Goal: Task Accomplishment & Management: Manage account settings

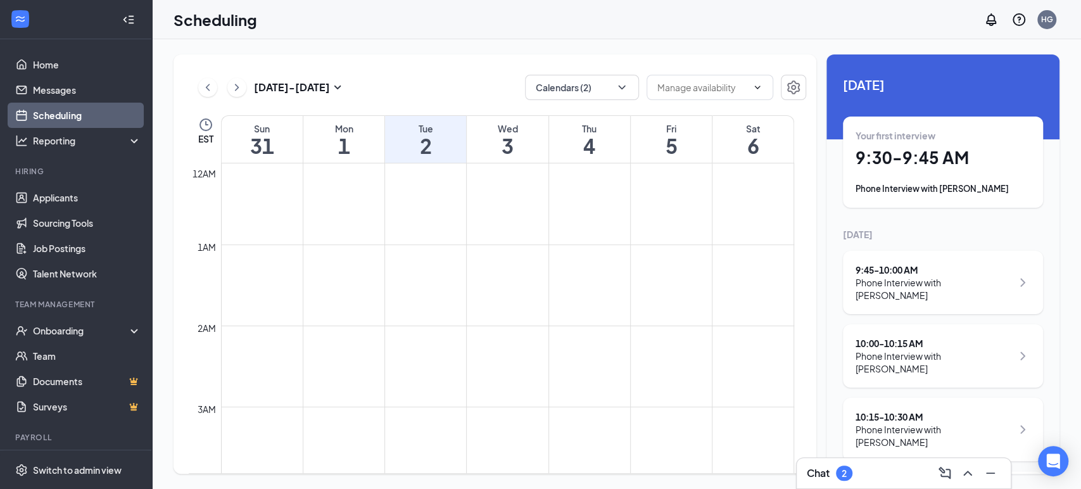
scroll to position [622, 0]
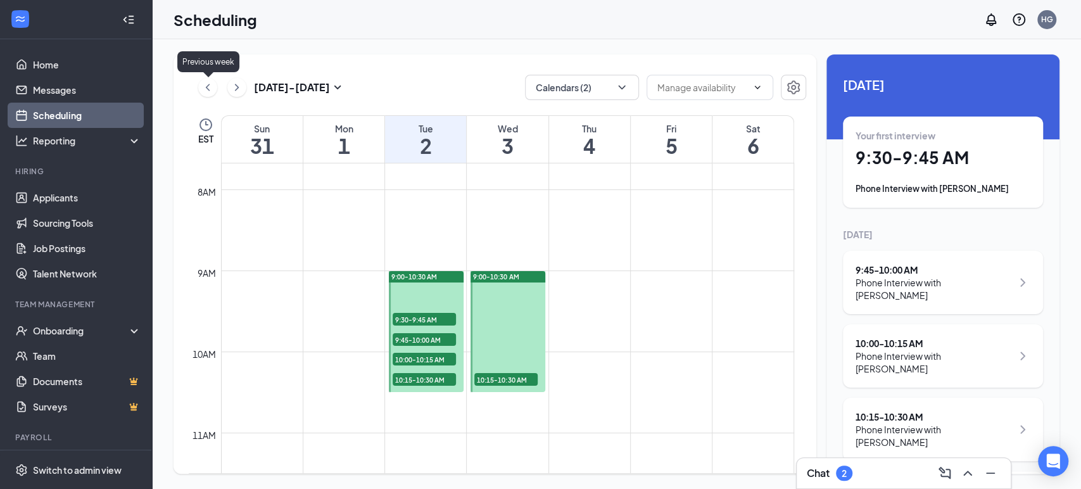
drag, startPoint x: 211, startPoint y: 94, endPoint x: 447, endPoint y: 176, distance: 250.1
click at [211, 94] on icon "ChevronLeft" at bounding box center [207, 87] width 13 height 15
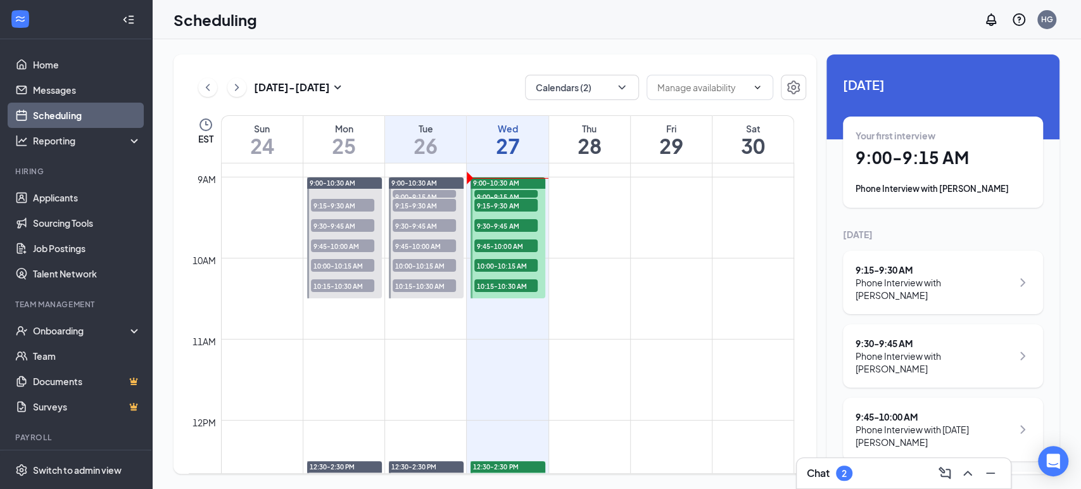
scroll to position [693, 0]
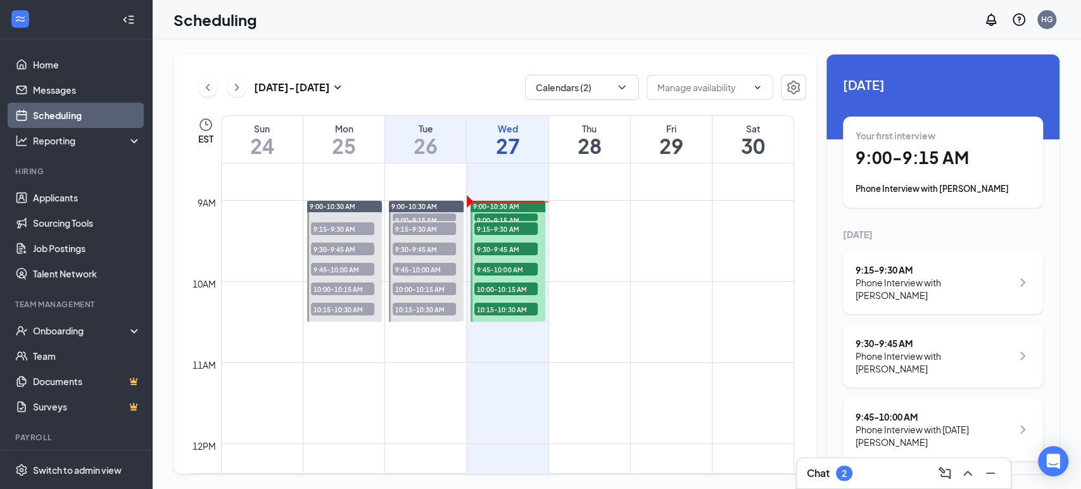
click at [514, 215] on span "9:00-9:15 AM" at bounding box center [505, 219] width 63 height 13
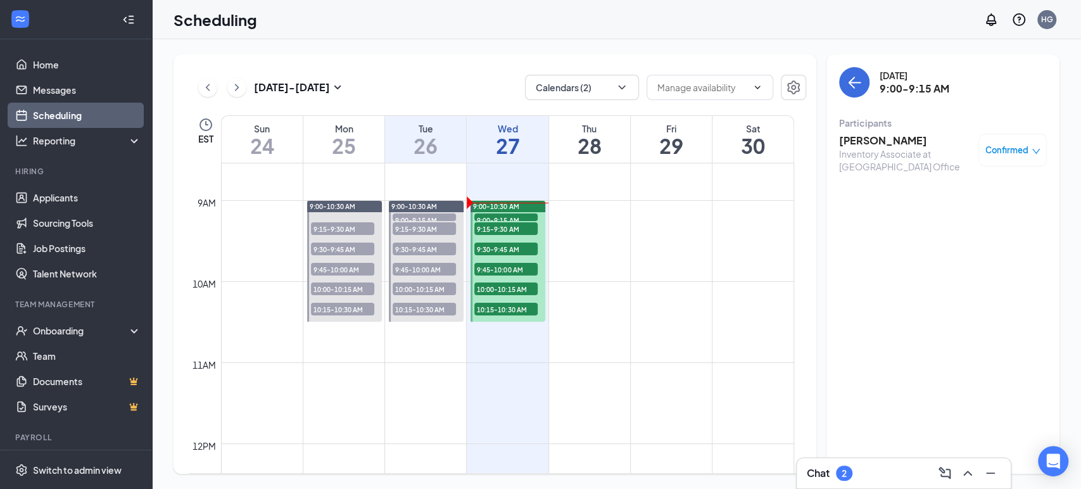
click at [511, 214] on span "9:00-9:15 AM" at bounding box center [505, 219] width 63 height 13
click at [858, 140] on h3 "[PERSON_NAME]" at bounding box center [905, 141] width 133 height 14
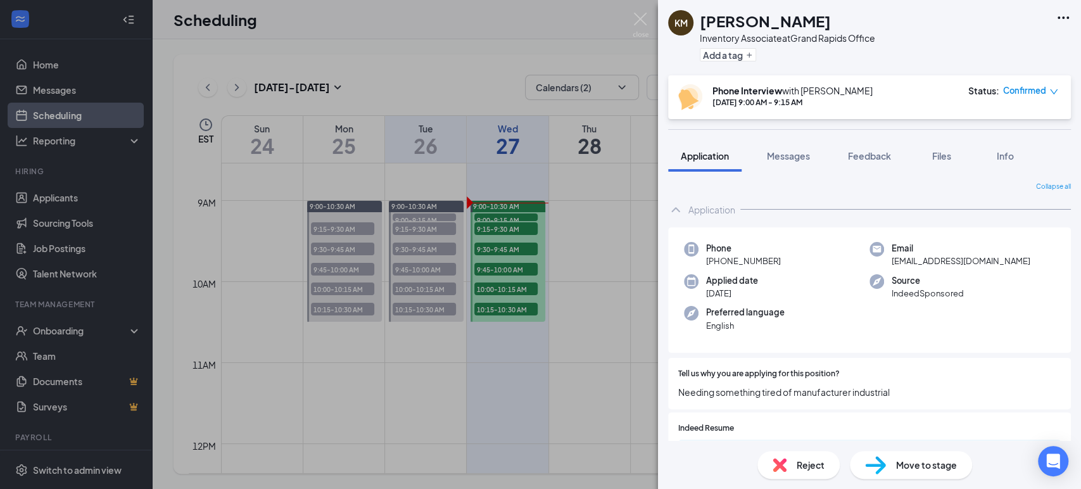
scroll to position [70, 0]
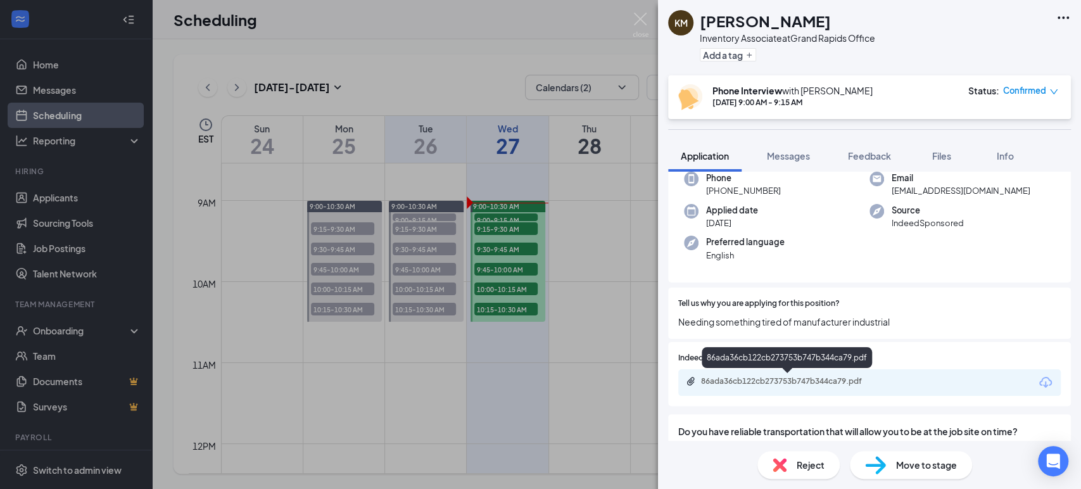
click at [817, 386] on div "86ada36cb122cb273753b747b344ca79.pdf" at bounding box center [789, 381] width 177 height 10
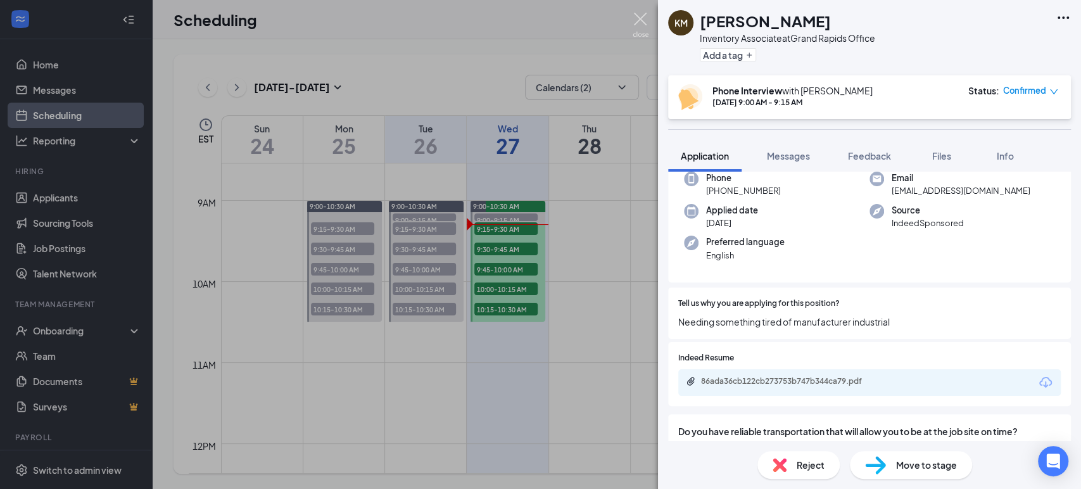
click at [638, 15] on img at bounding box center [640, 25] width 16 height 25
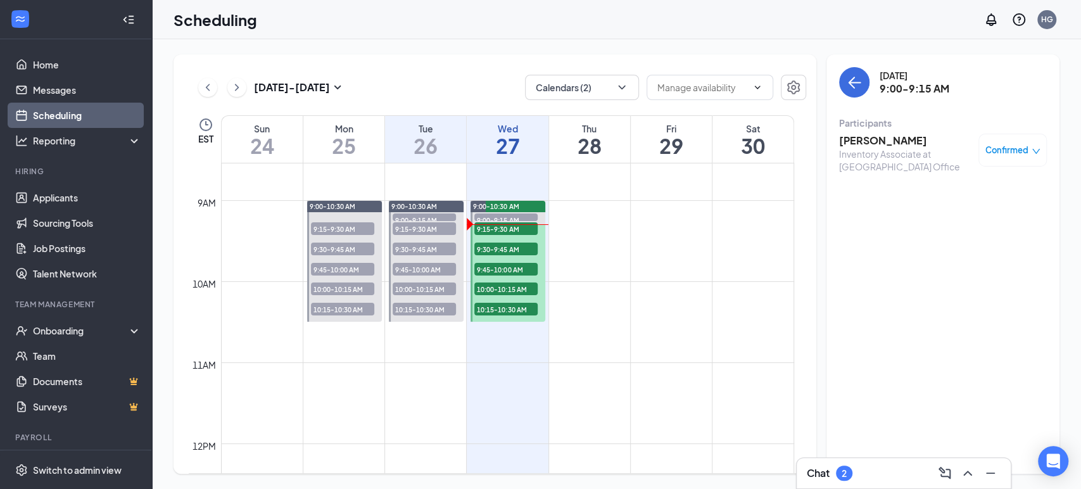
click at [504, 227] on span "9:15-9:30 AM" at bounding box center [505, 228] width 63 height 13
click at [879, 141] on h3 "[PERSON_NAME]" at bounding box center [905, 141] width 133 height 14
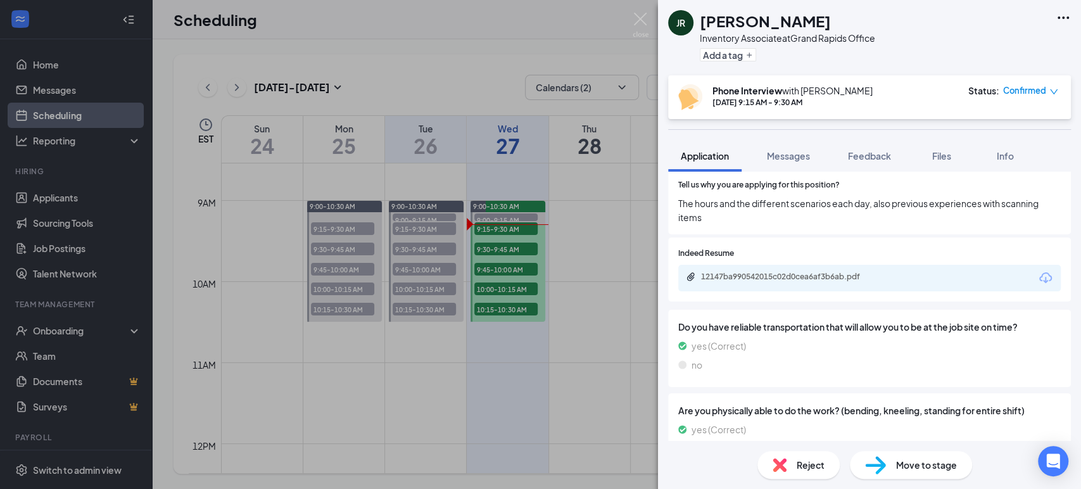
scroll to position [211, 0]
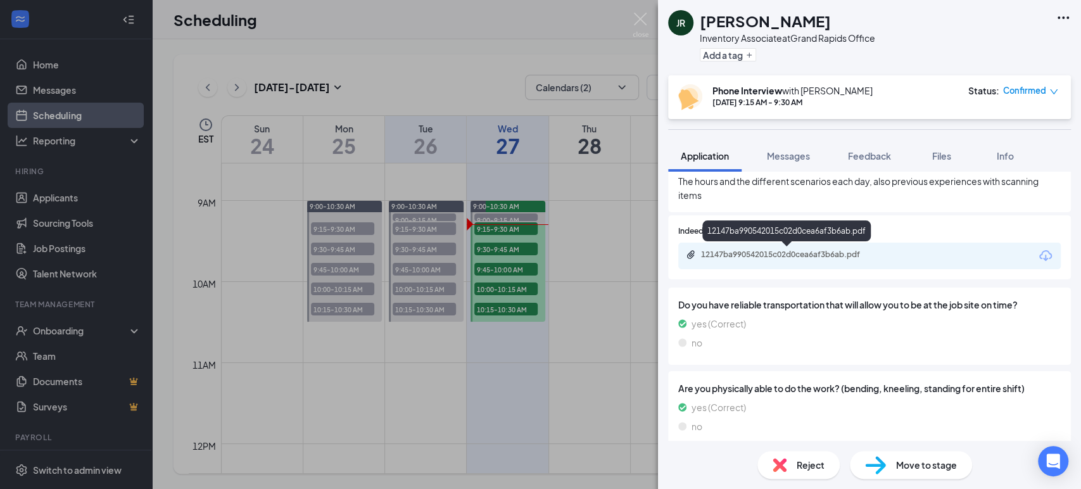
click at [880, 251] on div "12147ba990542015c02d0cea6af3b6ab.pdf" at bounding box center [788, 254] width 205 height 10
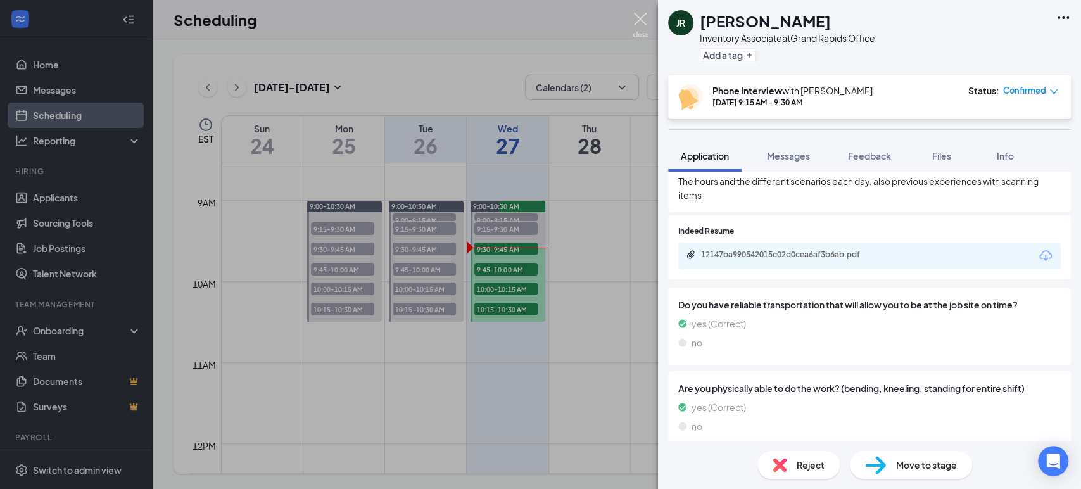
click at [636, 17] on img at bounding box center [640, 25] width 16 height 25
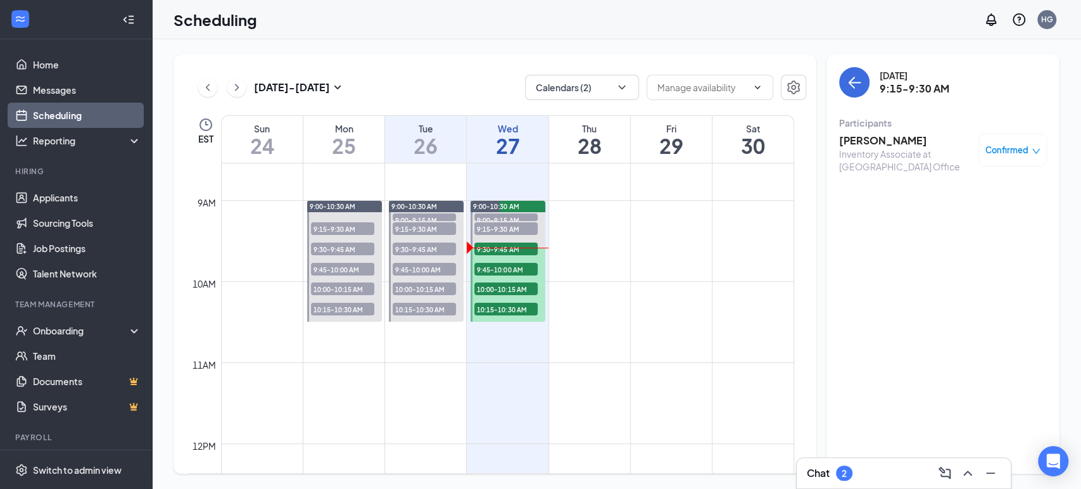
click at [520, 267] on span "9:45-10:00 AM" at bounding box center [505, 269] width 63 height 13
click at [516, 229] on span "9:15-9:30 AM" at bounding box center [505, 228] width 63 height 13
click at [211, 89] on icon "ChevronLeft" at bounding box center [207, 87] width 13 height 15
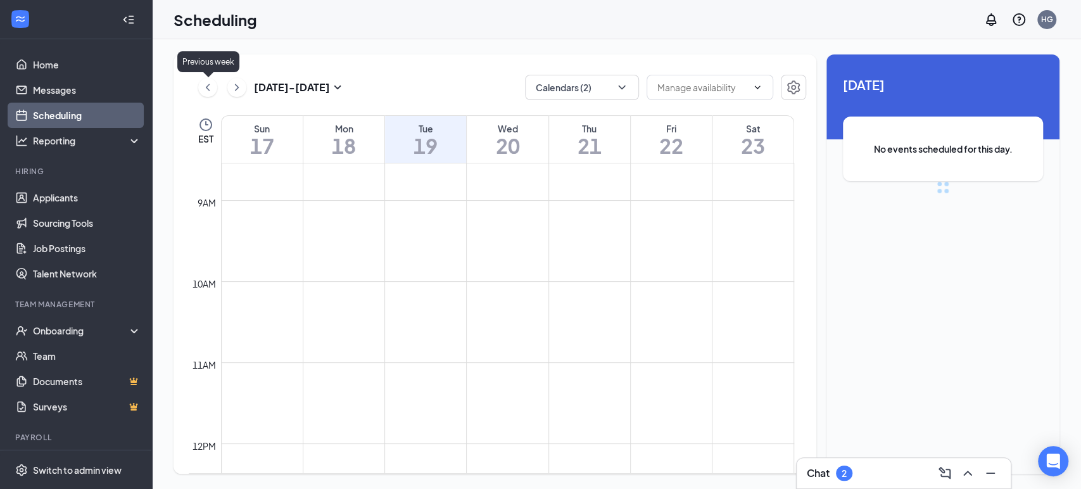
scroll to position [622, 0]
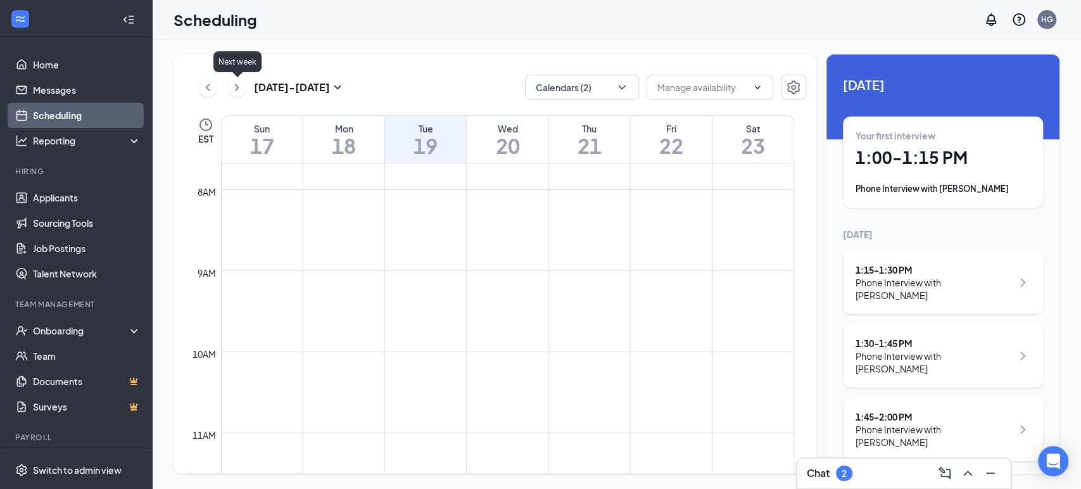
click at [239, 88] on icon "ChevronRight" at bounding box center [236, 87] width 13 height 15
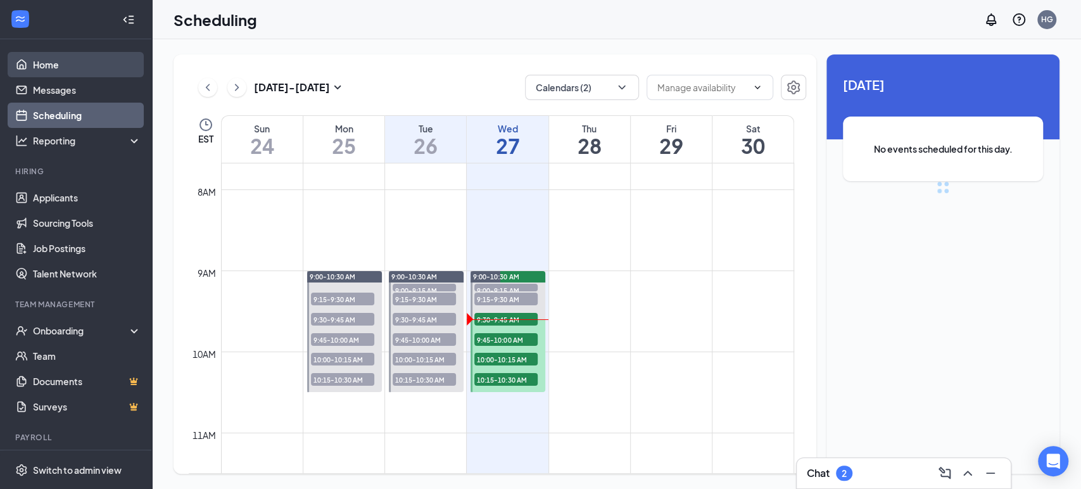
click at [65, 69] on link "Home" at bounding box center [87, 64] width 108 height 25
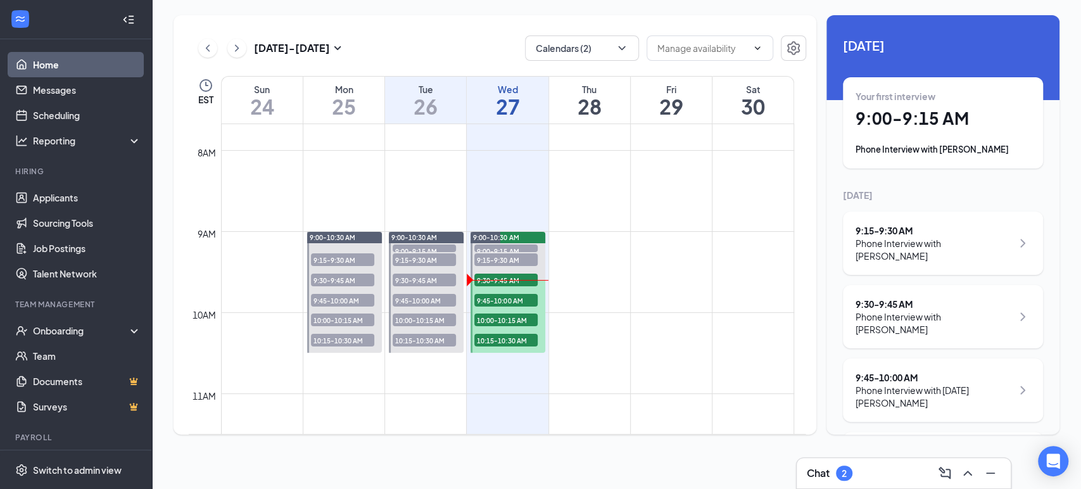
click at [65, 66] on link "Home" at bounding box center [87, 64] width 108 height 25
click at [518, 278] on span "9:30-9:45 AM" at bounding box center [505, 279] width 63 height 13
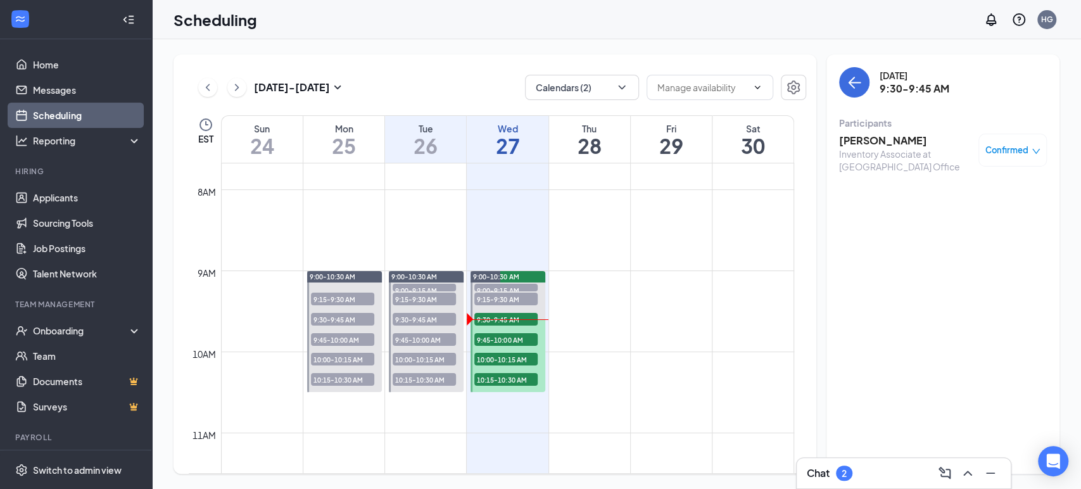
click at [862, 142] on h3 "[PERSON_NAME]" at bounding box center [905, 141] width 133 height 14
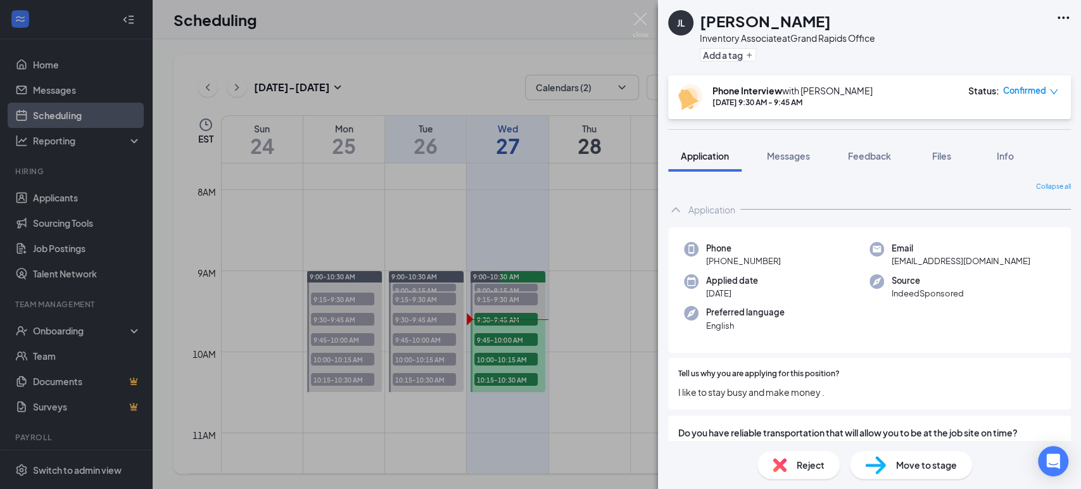
scroll to position [141, 0]
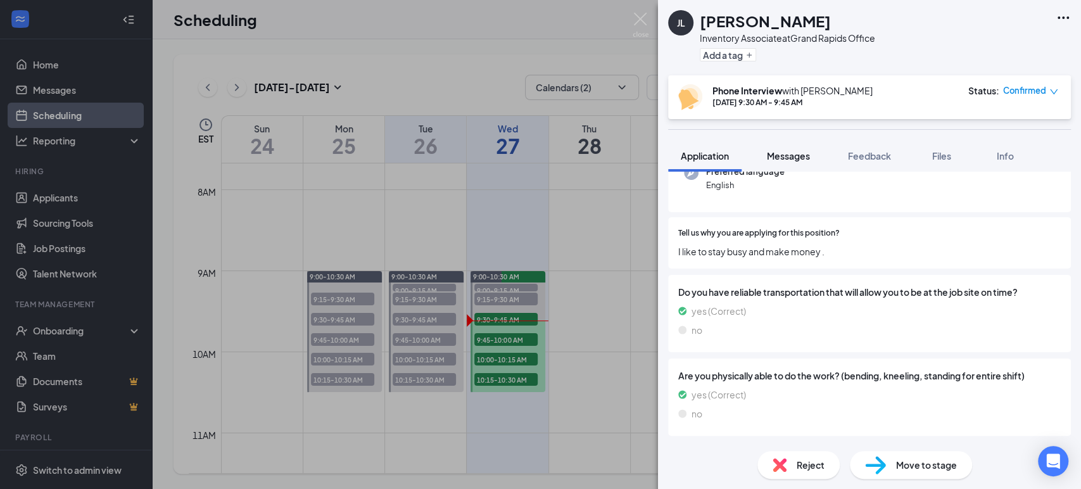
click at [779, 159] on span "Messages" at bounding box center [788, 155] width 43 height 11
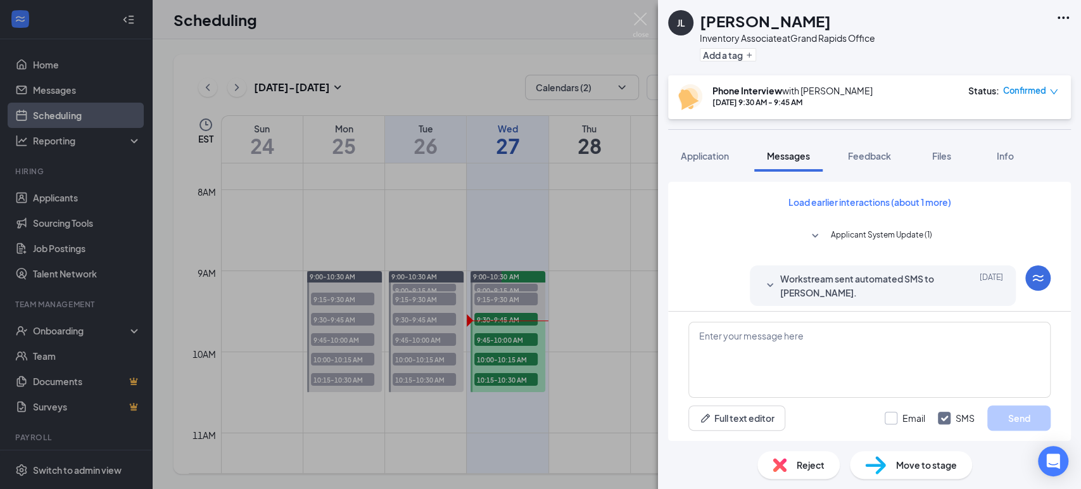
drag, startPoint x: 888, startPoint y: 417, endPoint x: 878, endPoint y: 394, distance: 24.9
click at [888, 416] on input "Email" at bounding box center [904, 417] width 41 height 13
checkbox input "true"
click at [872, 368] on textarea at bounding box center [869, 360] width 362 height 76
paste textarea "I tried calling regarding the Inventory Associate position with AIS but was una…"
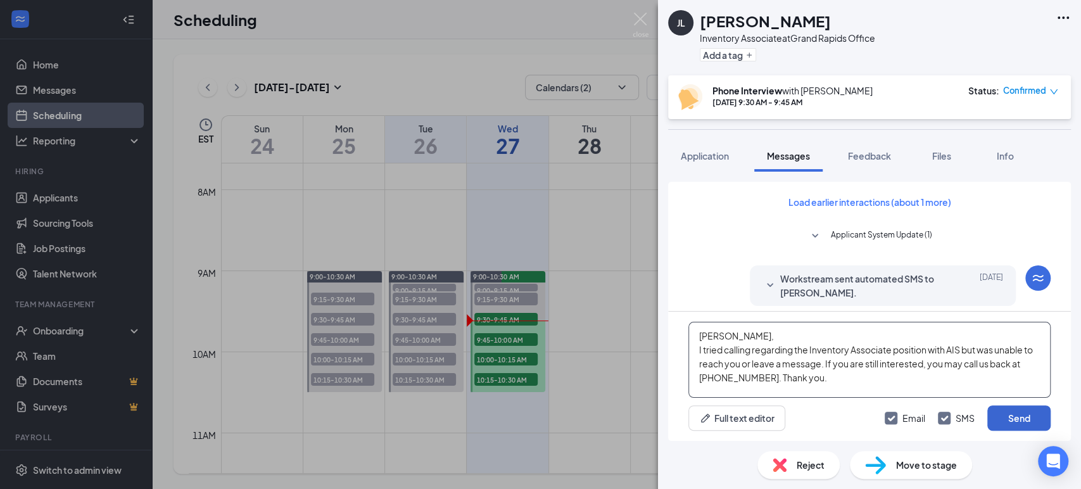
type textarea "[PERSON_NAME], I tried calling regarding the Inventory Associate position with …"
click at [1032, 422] on button "Send" at bounding box center [1018, 417] width 63 height 25
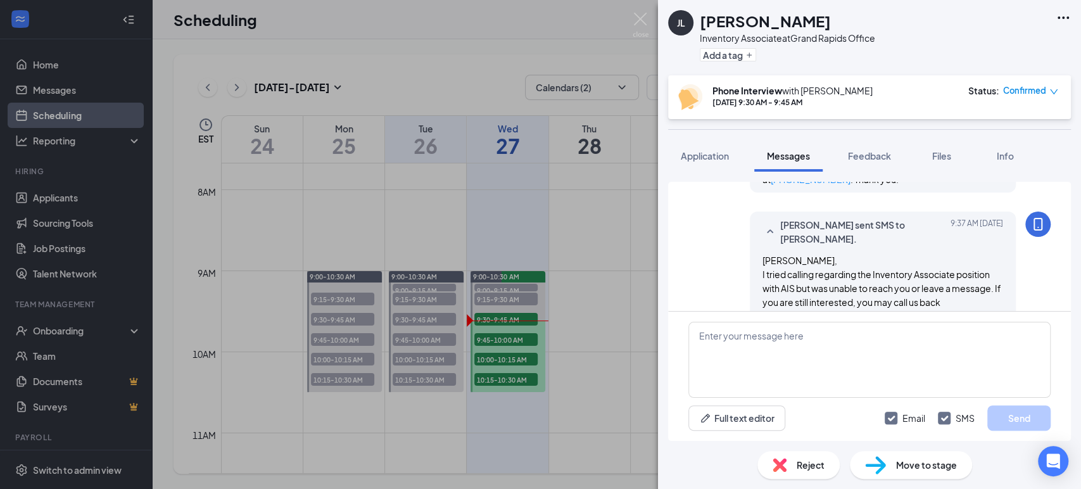
scroll to position [734, 0]
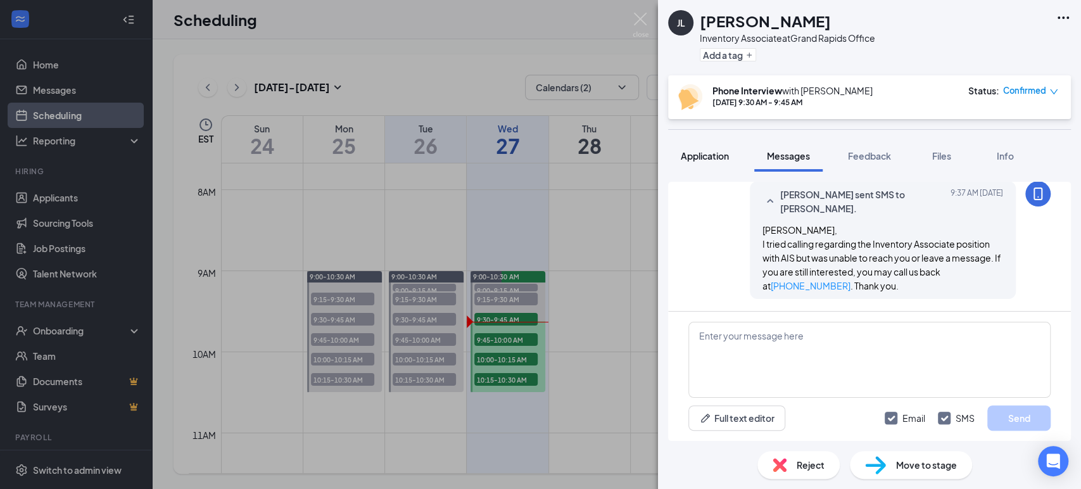
click at [722, 157] on span "Application" at bounding box center [705, 155] width 48 height 11
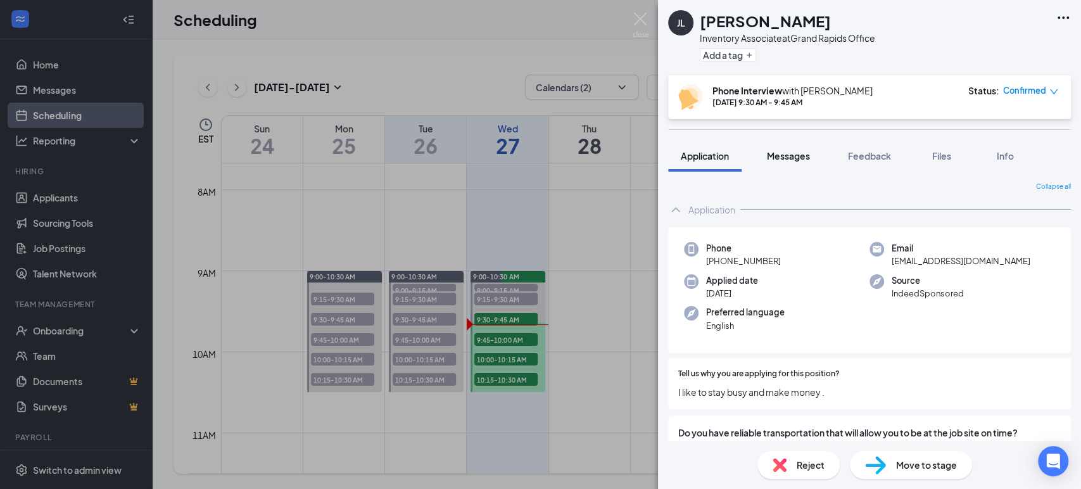
click at [793, 160] on span "Messages" at bounding box center [788, 155] width 43 height 11
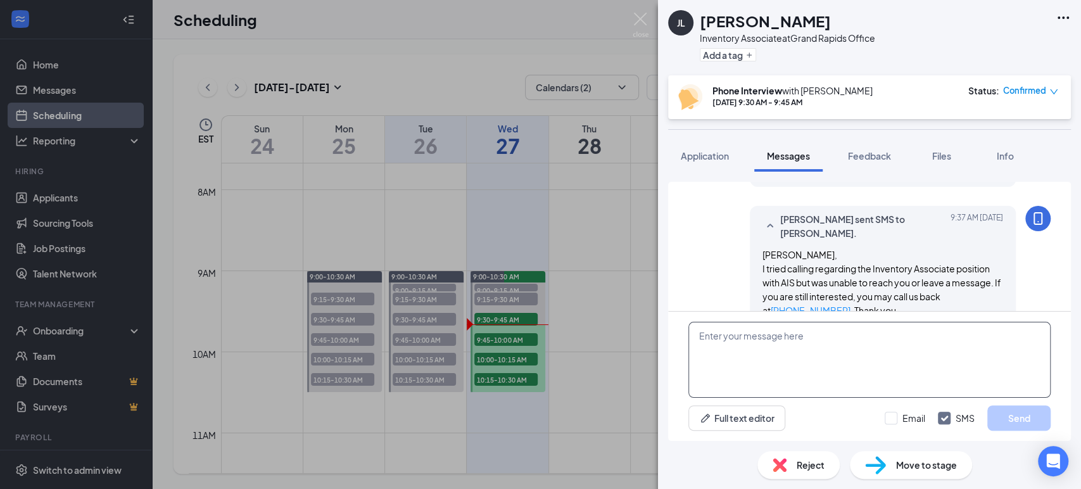
scroll to position [637, 0]
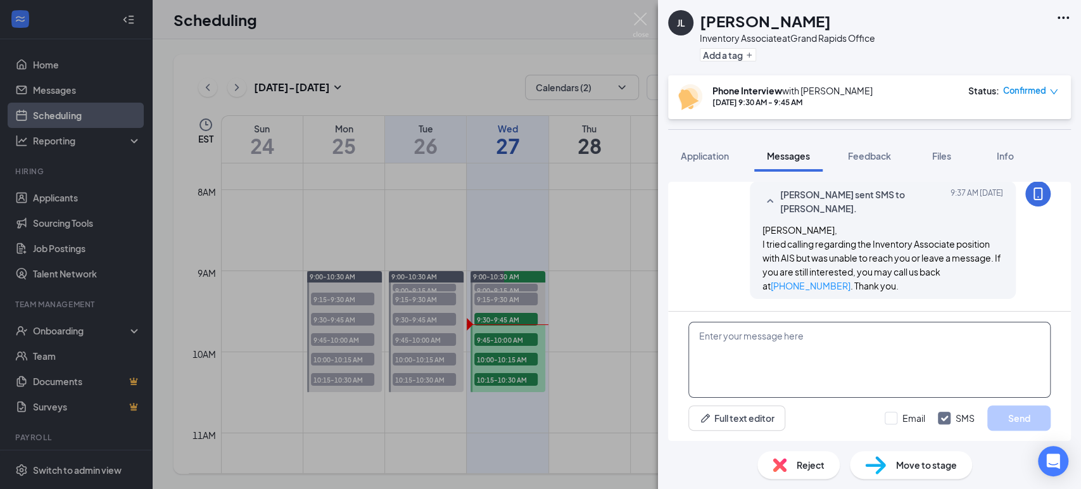
click at [901, 387] on textarea at bounding box center [869, 360] width 362 height 76
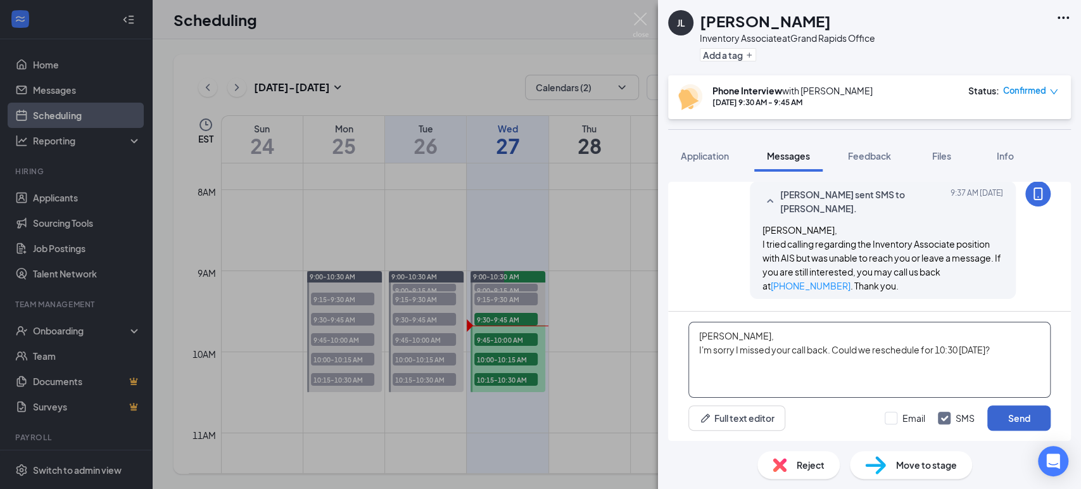
type textarea "[PERSON_NAME], I'm sorry I missed your call back. Could we reschedule for 10:30…"
click at [1016, 414] on button "Send" at bounding box center [1018, 417] width 63 height 25
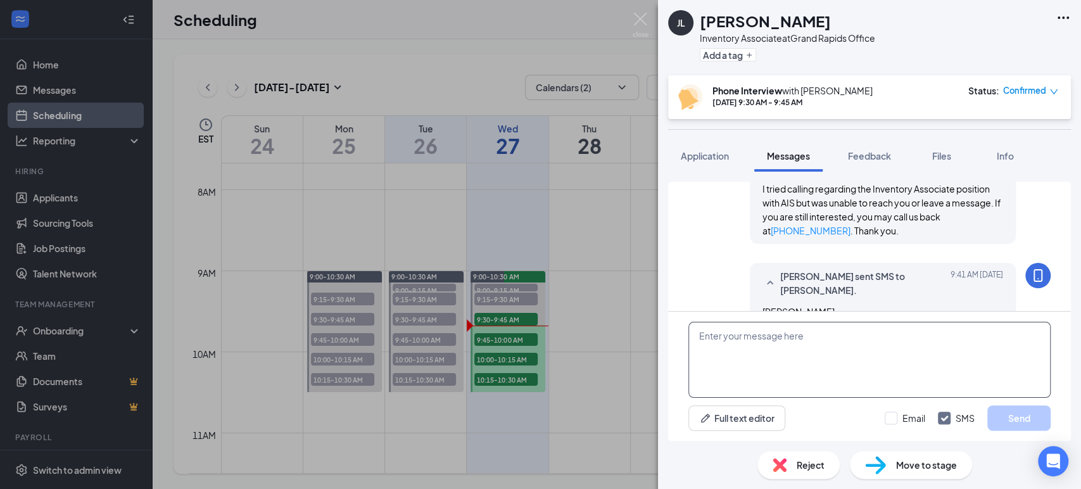
scroll to position [746, 0]
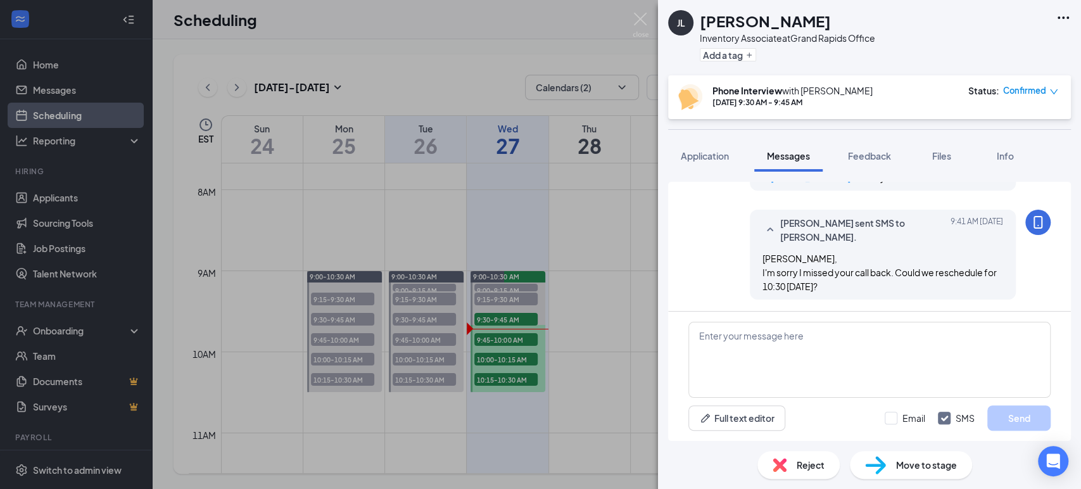
drag, startPoint x: 698, startPoint y: 158, endPoint x: 746, endPoint y: 158, distance: 48.1
click at [698, 158] on span "Application" at bounding box center [705, 155] width 48 height 11
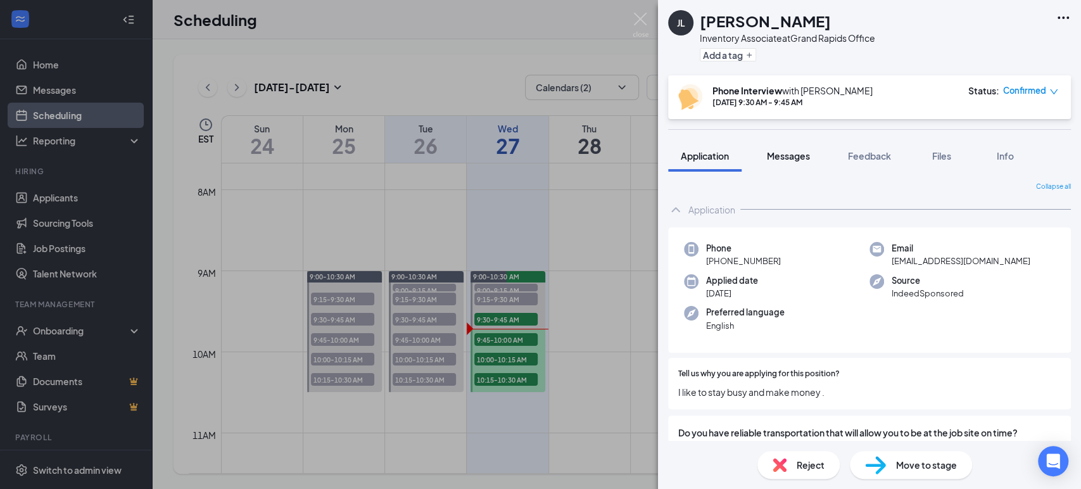
click at [779, 157] on span "Messages" at bounding box center [788, 155] width 43 height 11
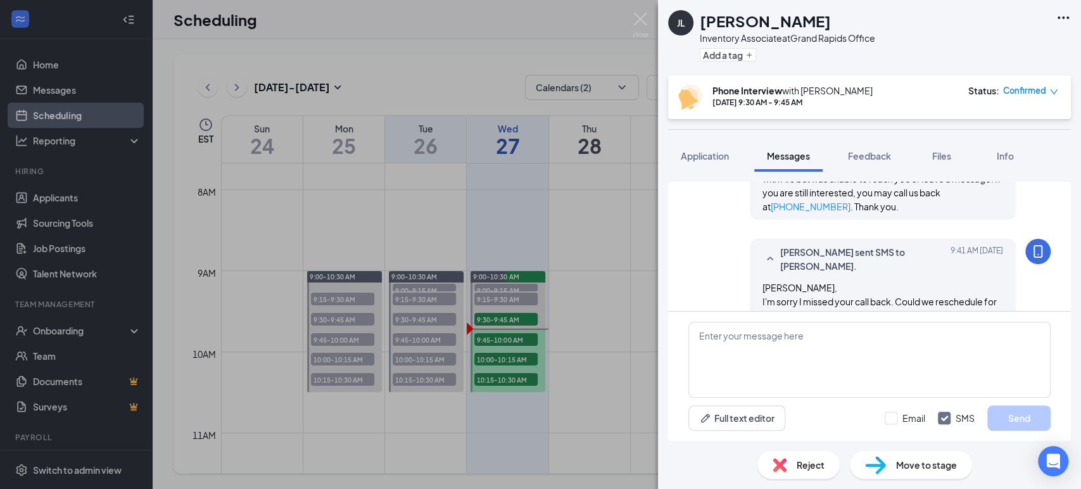
scroll to position [695, 0]
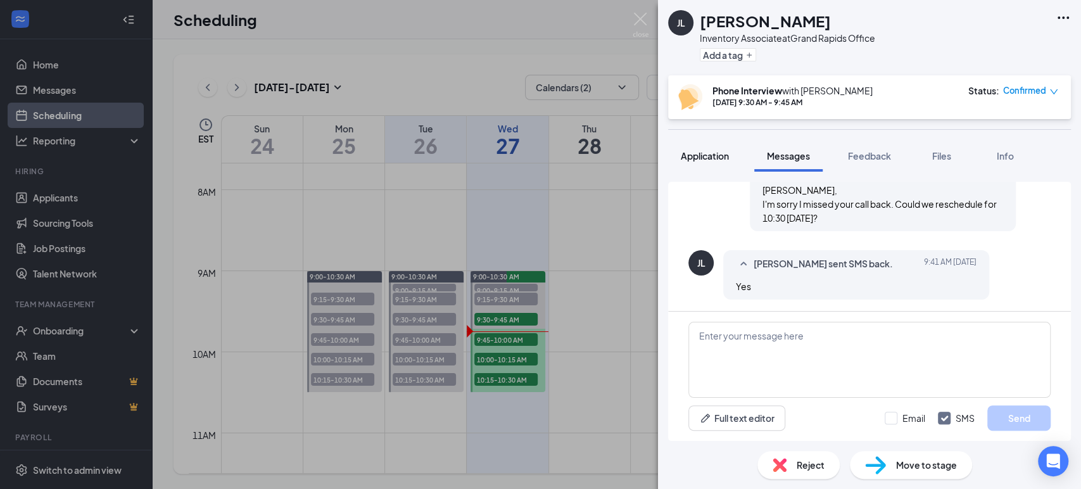
click at [717, 160] on span "Application" at bounding box center [705, 155] width 48 height 11
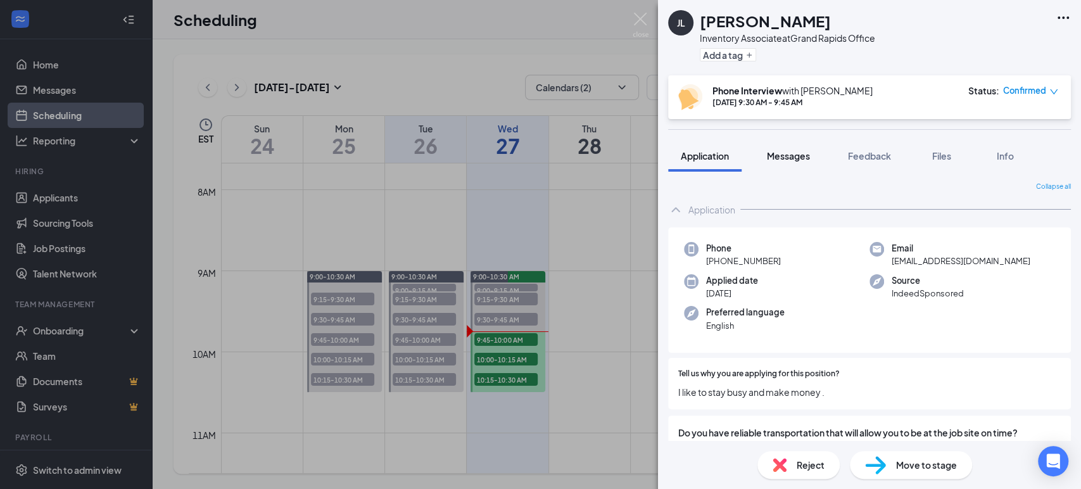
click at [781, 154] on span "Messages" at bounding box center [788, 155] width 43 height 11
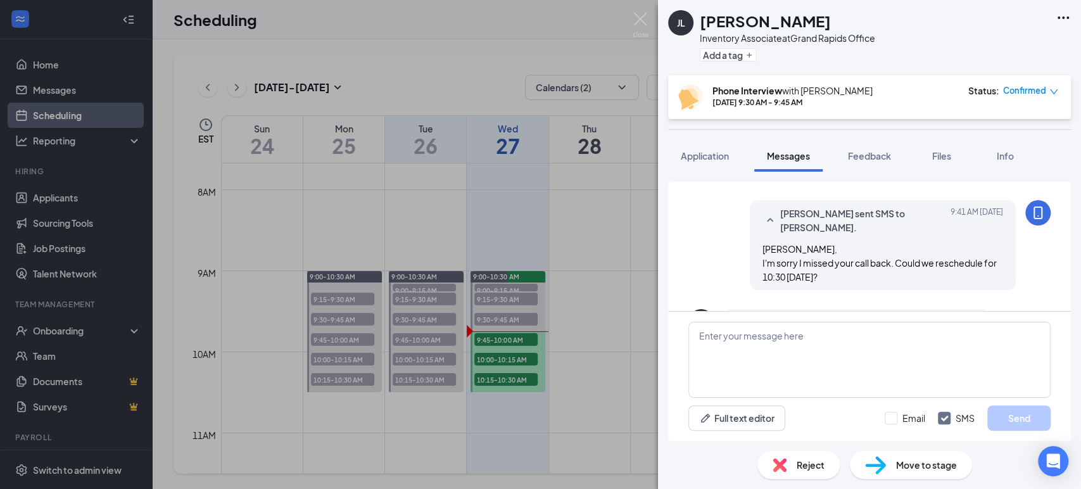
scroll to position [695, 0]
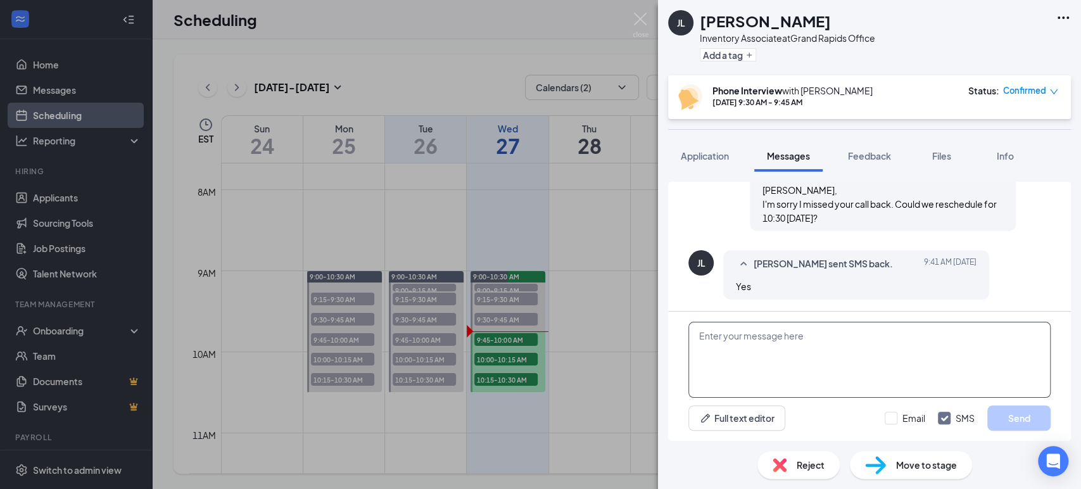
click at [874, 393] on textarea at bounding box center [869, 360] width 362 height 76
type textarea "Thank you!"
click at [1033, 416] on button "Send" at bounding box center [1018, 417] width 63 height 25
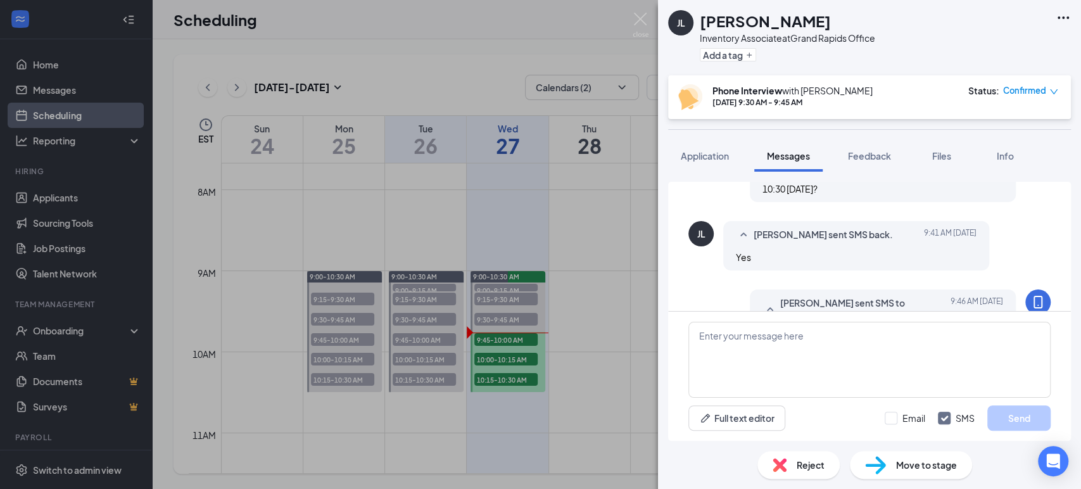
scroll to position [776, 0]
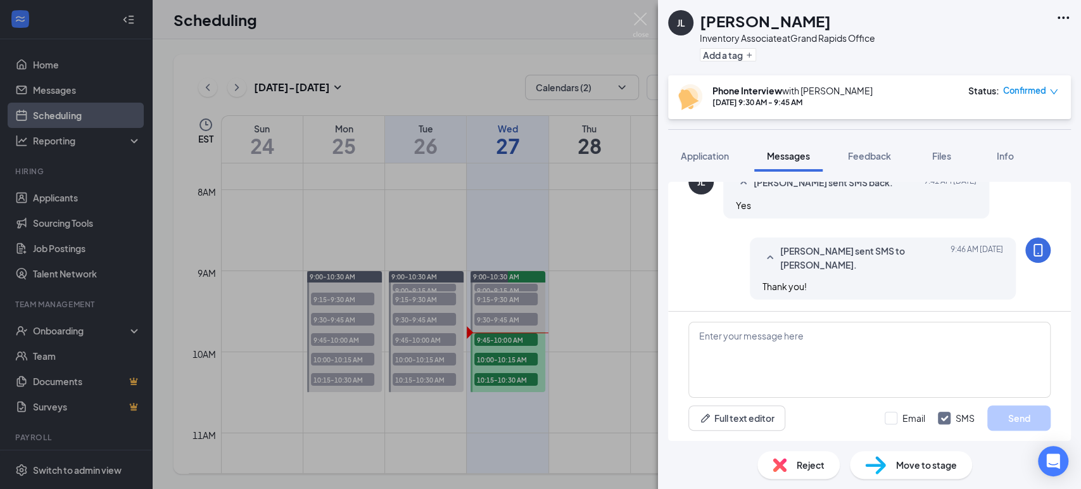
click at [632, 23] on div "[PERSON_NAME] [PERSON_NAME] Inventory Associate at [GEOGRAPHIC_DATA] Office Add…" at bounding box center [540, 244] width 1081 height 489
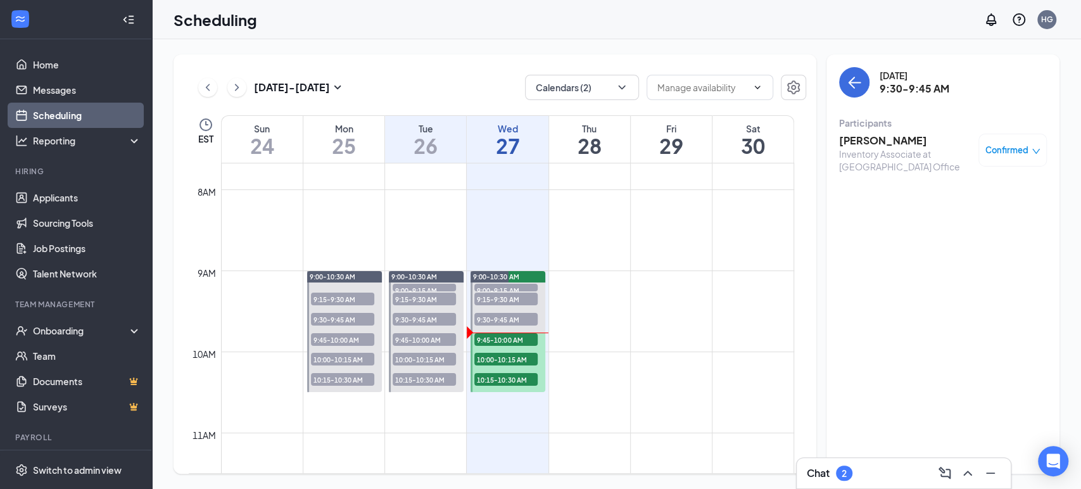
click at [522, 340] on span "9:45-10:00 AM" at bounding box center [505, 339] width 63 height 13
click at [886, 142] on h3 "[PERSON_NAME]" at bounding box center [905, 141] width 133 height 14
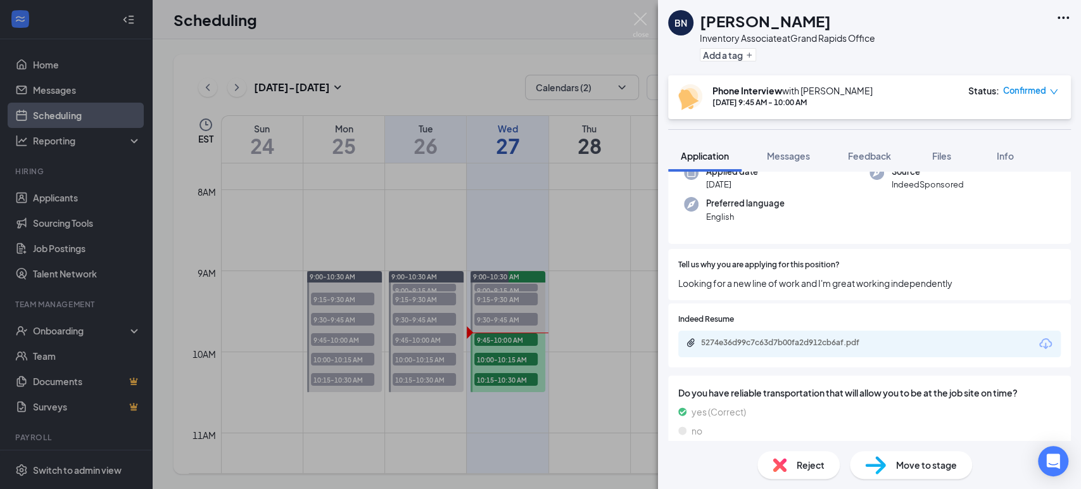
scroll to position [141, 0]
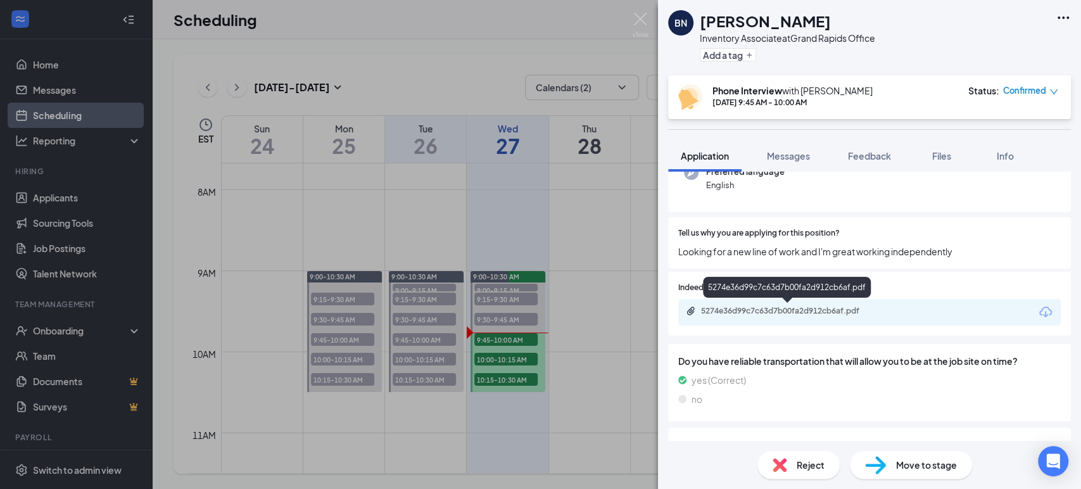
click at [860, 306] on div "5274e36d99c7c63d7b00fa2d912cb6af.pdf" at bounding box center [789, 311] width 177 height 10
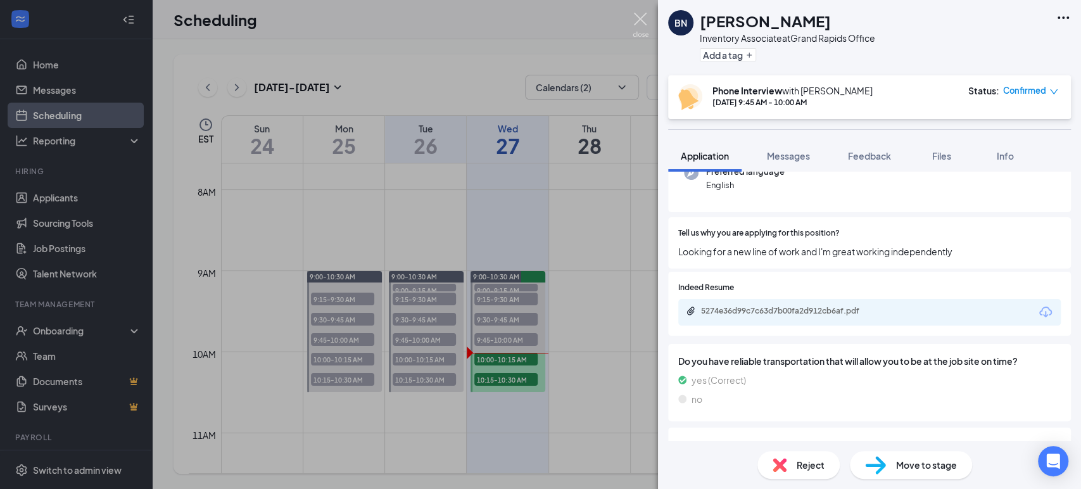
click at [638, 16] on img at bounding box center [640, 25] width 16 height 25
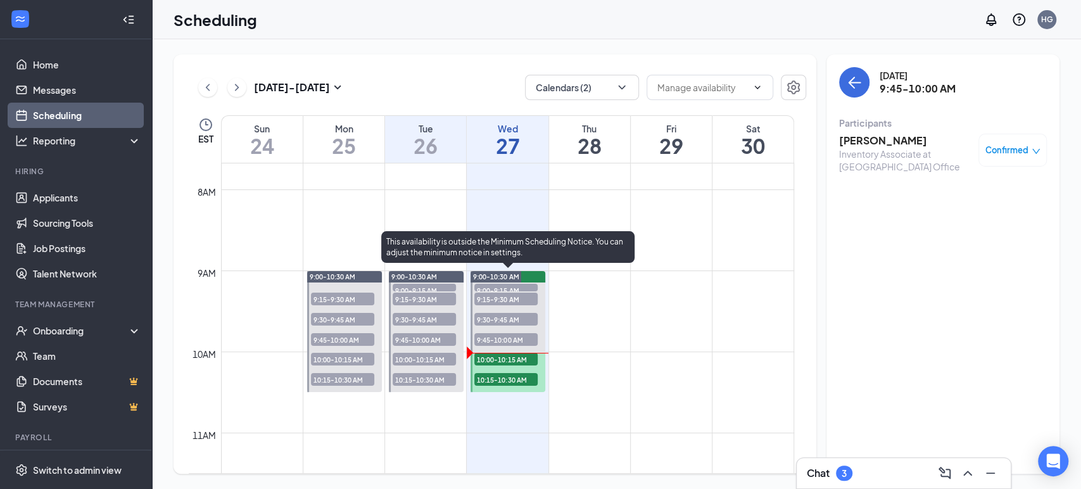
click at [529, 361] on span "10:00-10:15 AM" at bounding box center [505, 359] width 63 height 13
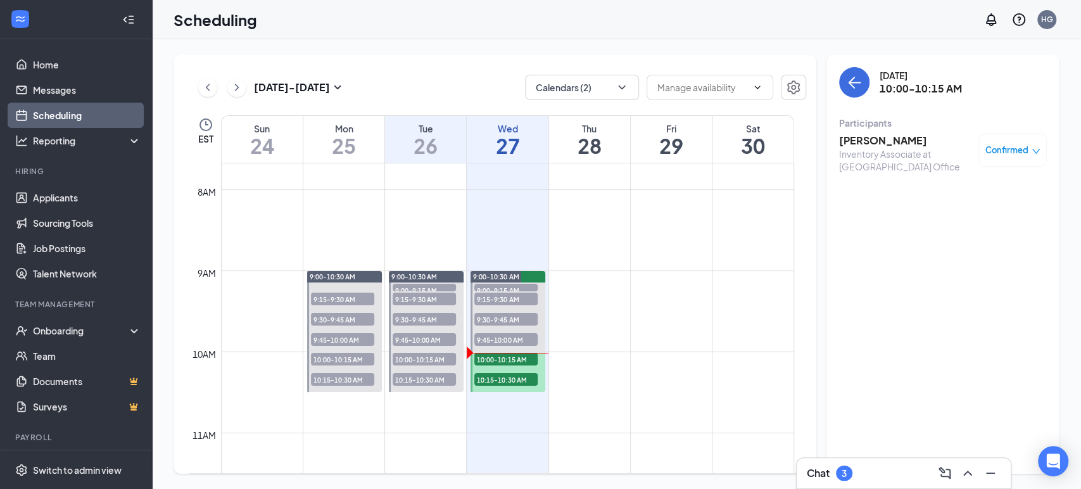
click at [873, 137] on h3 "[PERSON_NAME]" at bounding box center [905, 141] width 133 height 14
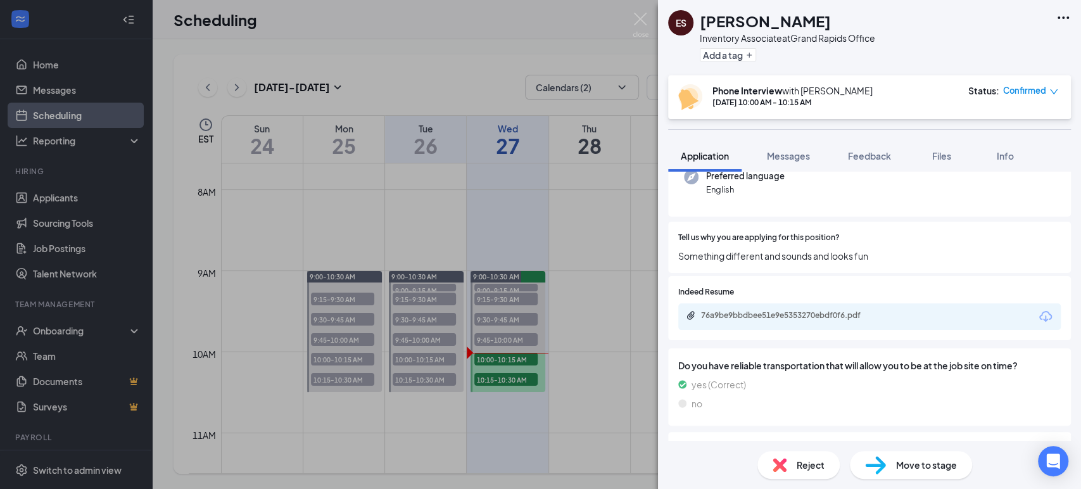
scroll to position [141, 0]
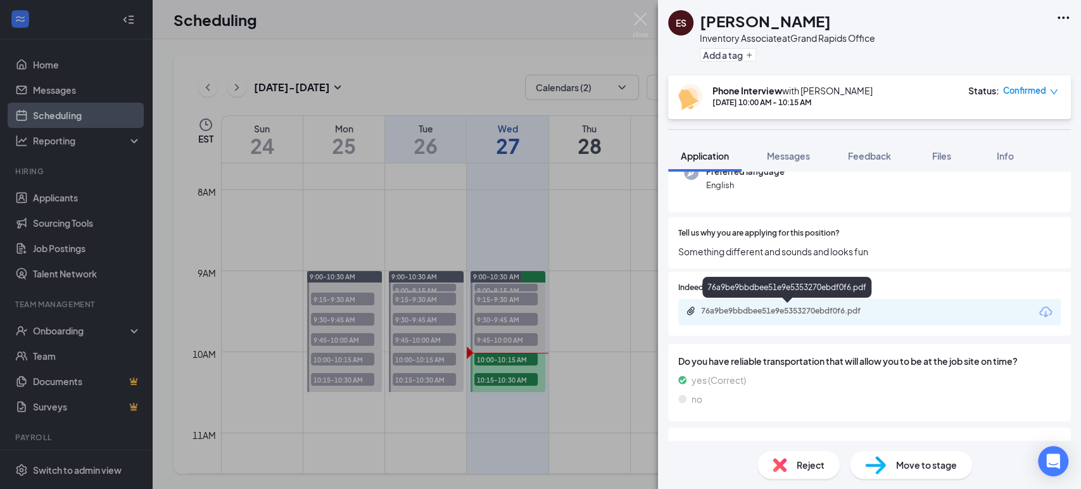
click at [856, 311] on div "76a9be9bbdbee51e9e5353270ebdf0f6.pdf" at bounding box center [789, 311] width 177 height 10
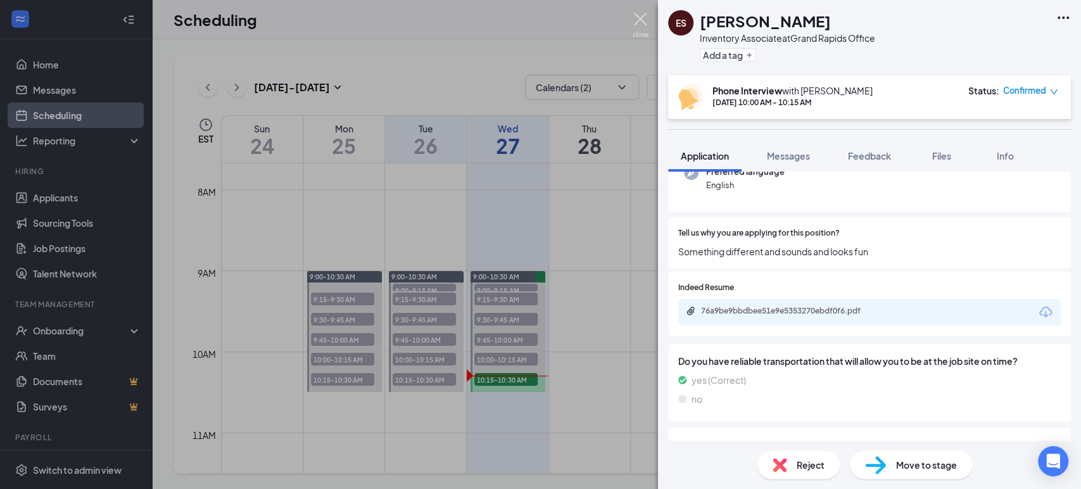
click at [644, 15] on img at bounding box center [640, 25] width 16 height 25
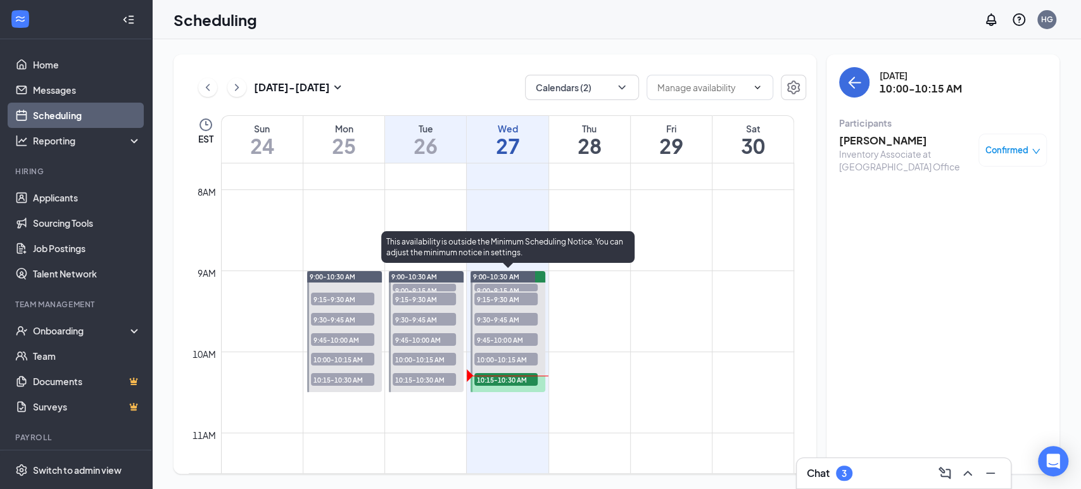
drag, startPoint x: 519, startPoint y: 380, endPoint x: 556, endPoint y: 365, distance: 39.7
click at [520, 379] on span "10:15-10:30 AM" at bounding box center [505, 379] width 63 height 13
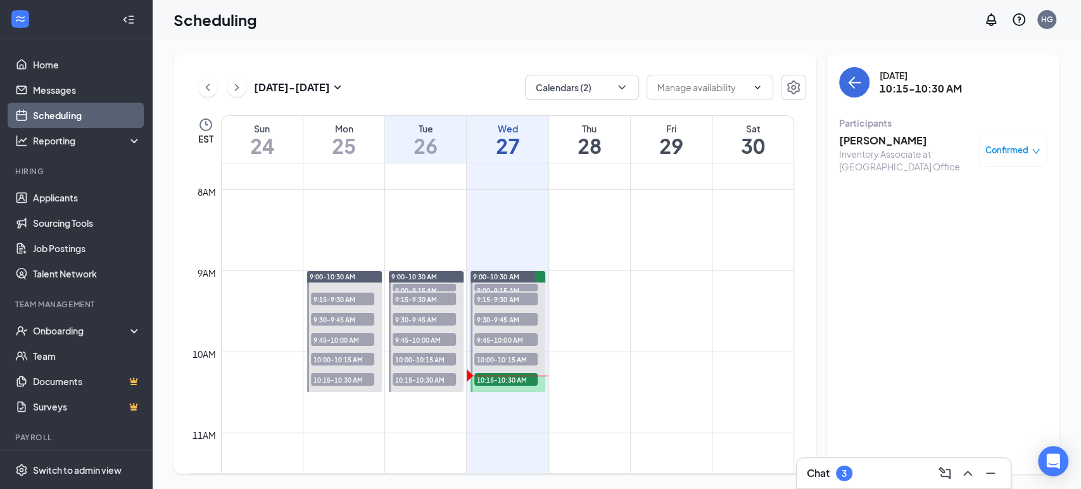
click at [862, 141] on h3 "[PERSON_NAME]" at bounding box center [905, 141] width 133 height 14
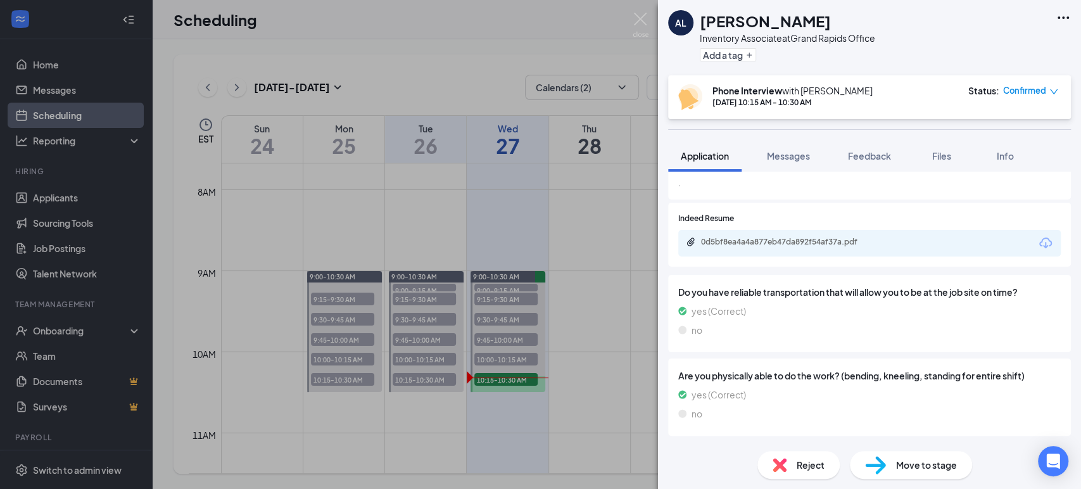
scroll to position [211, 0]
click at [847, 240] on div "0d5bf8ea4a4a877eb47da892f54af37a.pdf" at bounding box center [789, 240] width 177 height 10
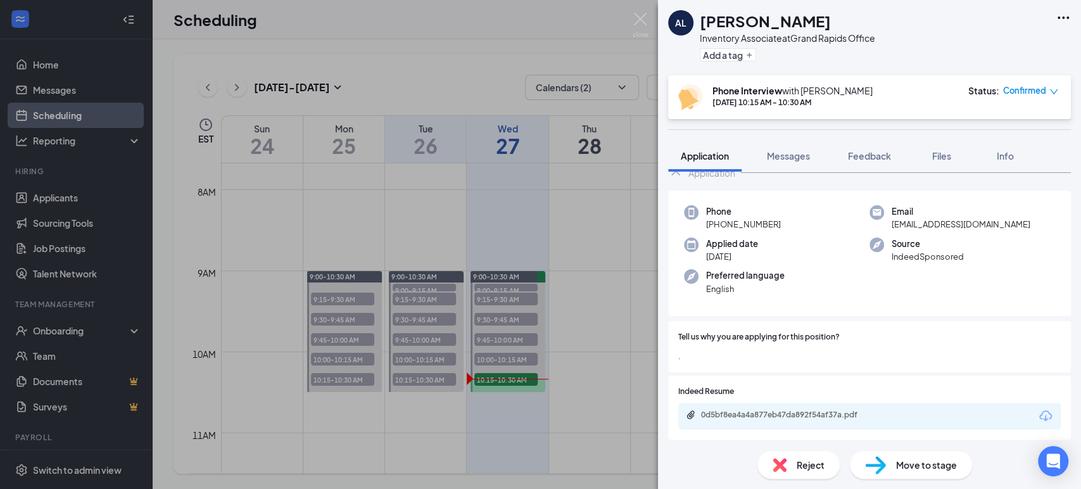
scroll to position [70, 0]
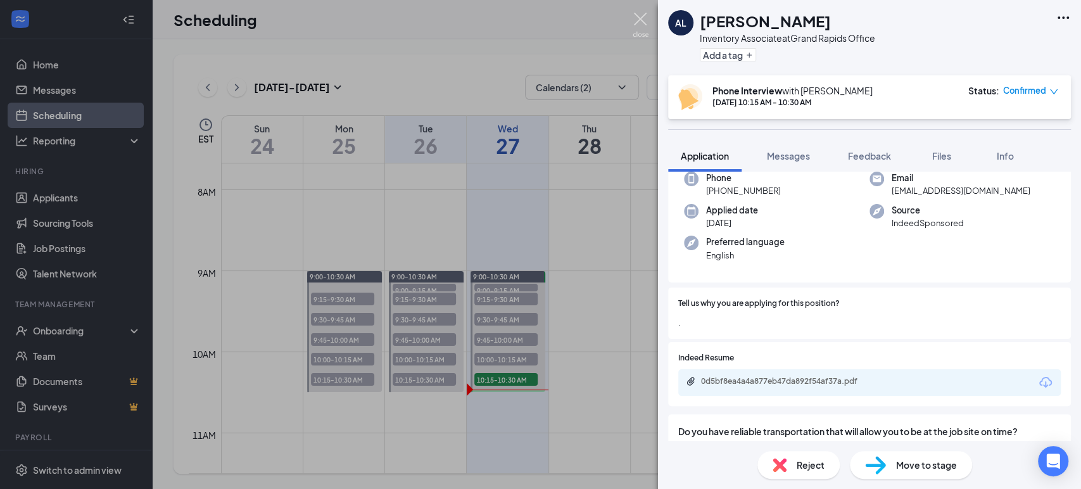
click at [636, 22] on img at bounding box center [640, 25] width 16 height 25
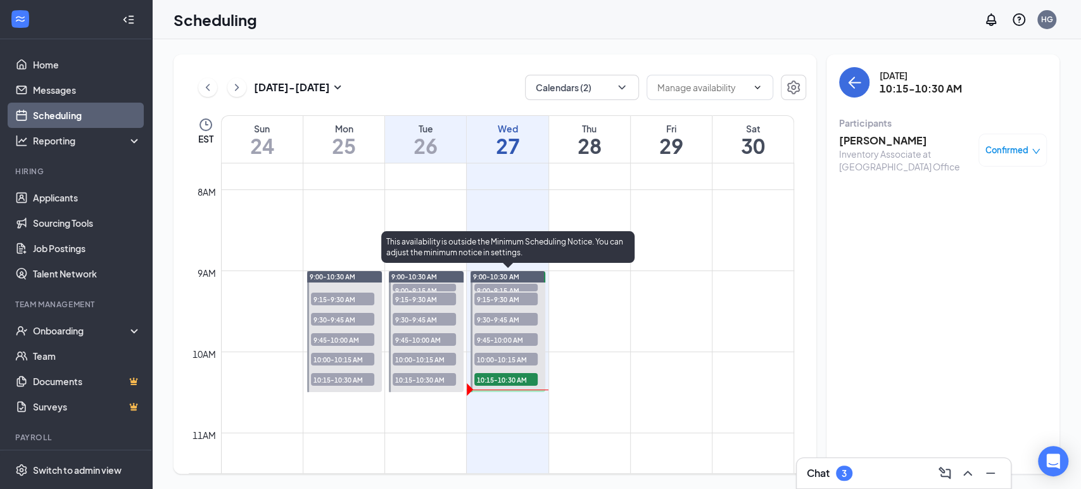
click at [499, 341] on span "9:45-10:00 AM" at bounding box center [505, 339] width 63 height 13
click at [512, 314] on span "9:30-9:45 AM" at bounding box center [505, 319] width 63 height 13
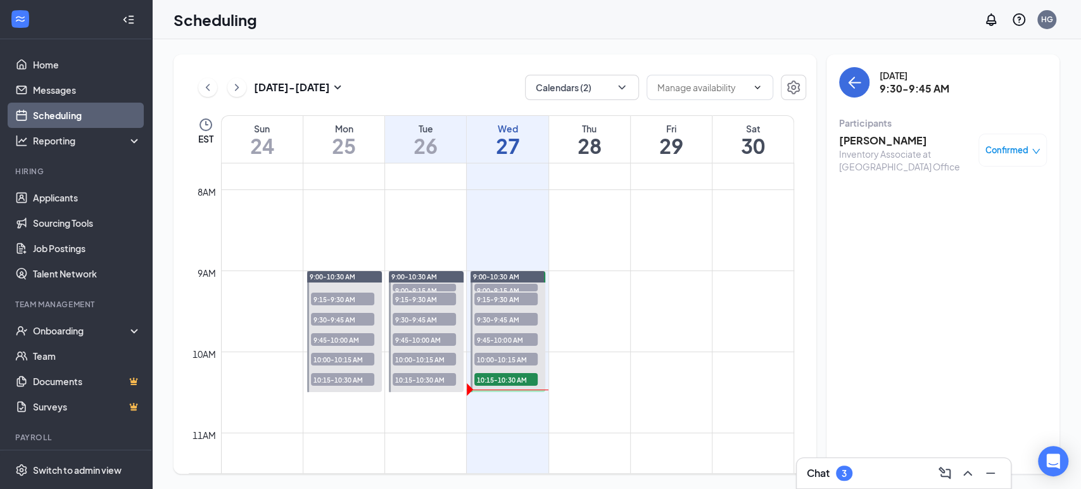
click at [879, 149] on div "Inventory Associate at [GEOGRAPHIC_DATA] Office" at bounding box center [905, 160] width 133 height 25
click at [867, 125] on div "Participants" at bounding box center [943, 122] width 208 height 13
click at [866, 136] on h3 "[PERSON_NAME]" at bounding box center [905, 141] width 133 height 14
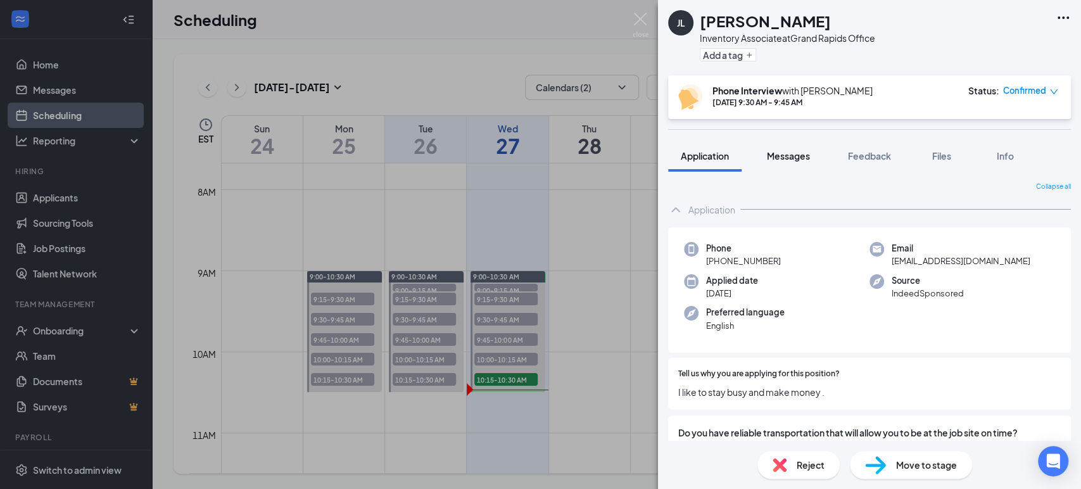
click at [794, 151] on span "Messages" at bounding box center [788, 155] width 43 height 11
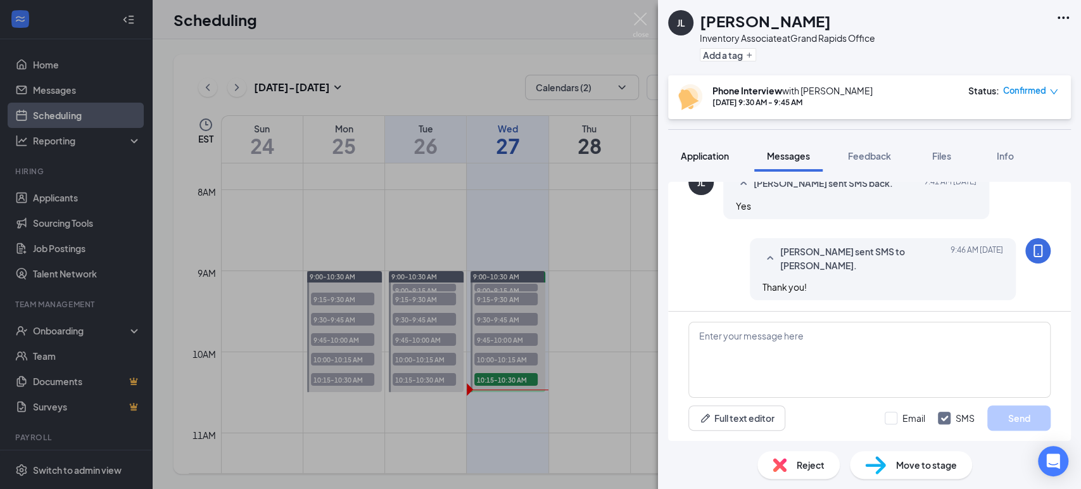
scroll to position [717, 0]
click at [710, 159] on span "Application" at bounding box center [705, 155] width 48 height 11
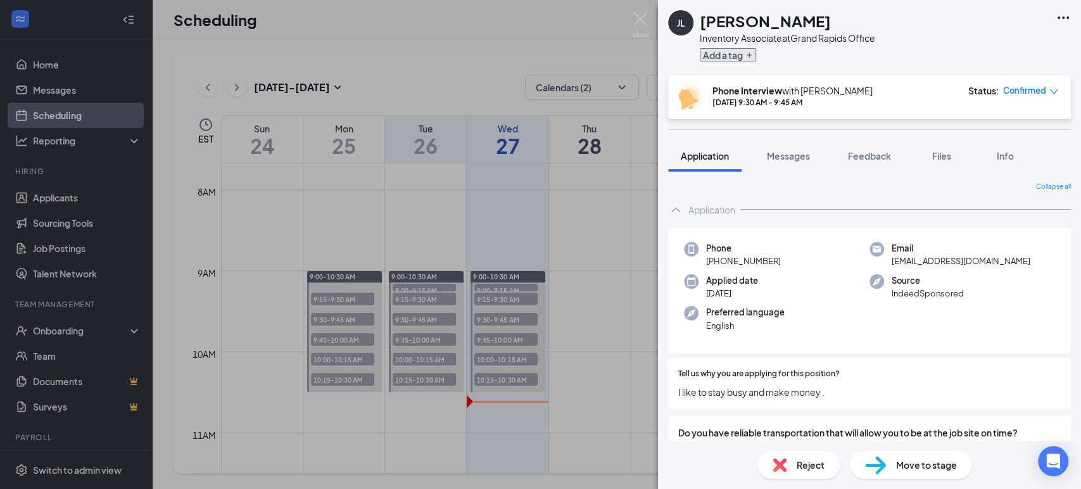
click at [720, 56] on button "Add a tag" at bounding box center [728, 54] width 56 height 13
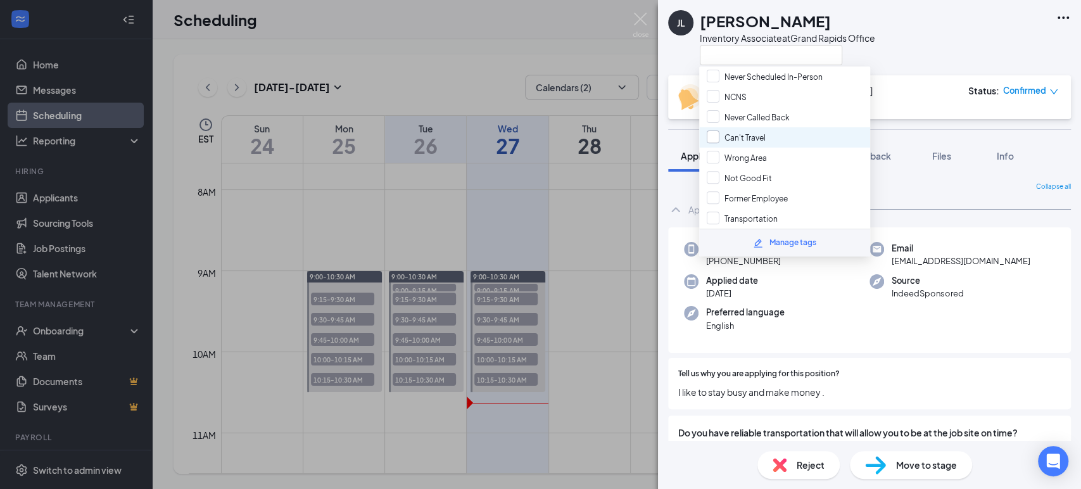
scroll to position [422, 0]
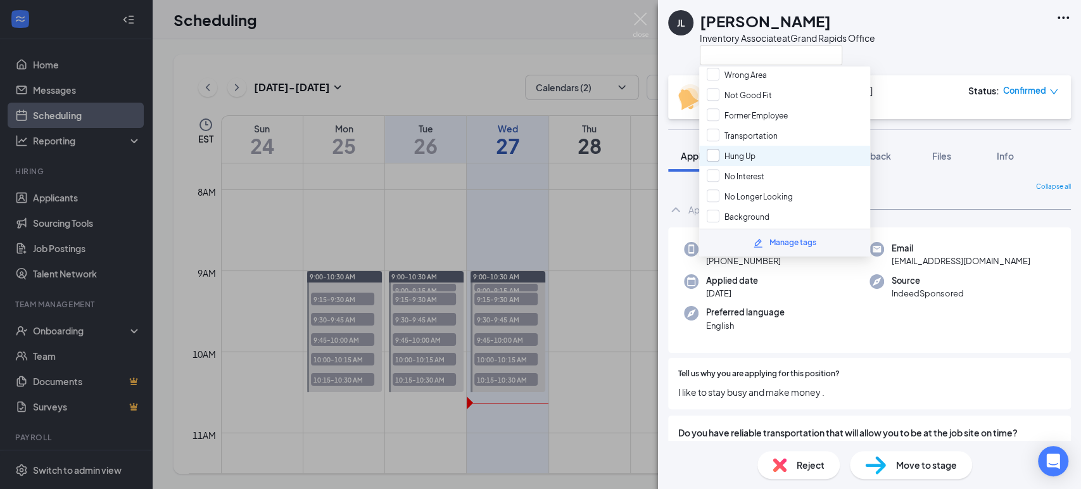
click at [713, 149] on input "Hung Up" at bounding box center [730, 156] width 49 height 14
checkbox input "true"
click at [973, 53] on div "JL [PERSON_NAME] Inventory Associate at [GEOGRAPHIC_DATA]" at bounding box center [869, 37] width 423 height 75
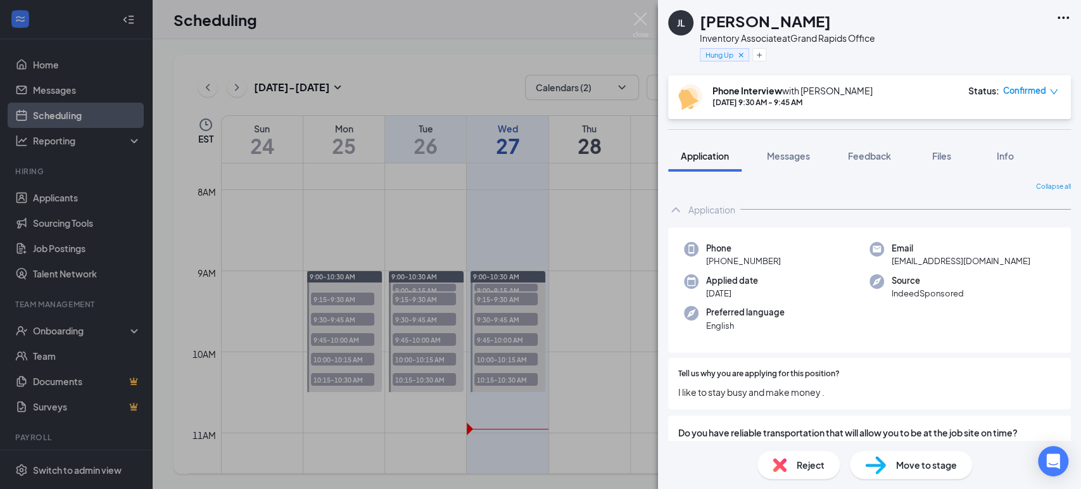
click at [793, 469] on div "Reject" at bounding box center [798, 465] width 82 height 28
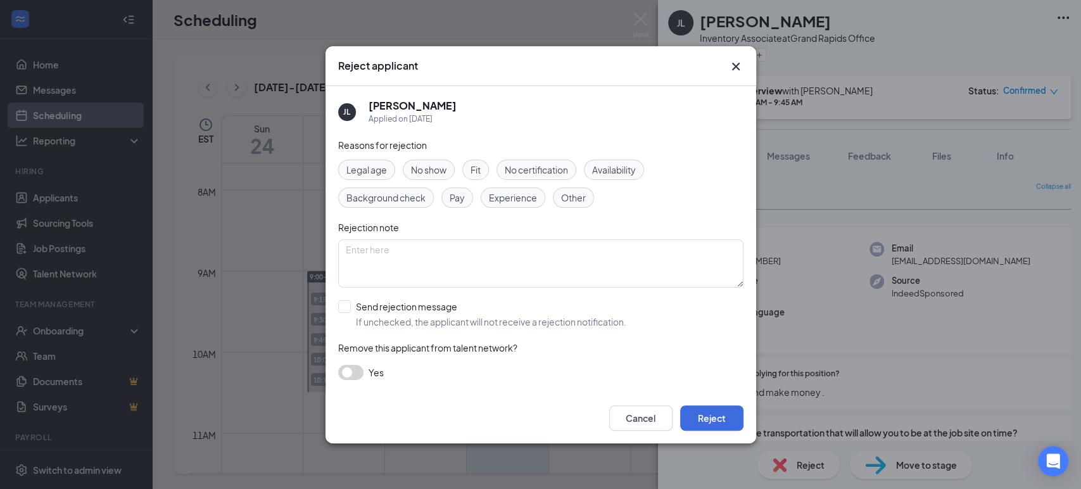
click at [496, 237] on div "Reasons for rejection Legal age No show Fit No certification Availability Backg…" at bounding box center [540, 265] width 405 height 254
click at [582, 254] on textarea at bounding box center [540, 263] width 405 height 48
type textarea "hung up"
click at [474, 168] on span "Fit" at bounding box center [475, 170] width 10 height 14
click at [352, 374] on button "button" at bounding box center [350, 372] width 25 height 15
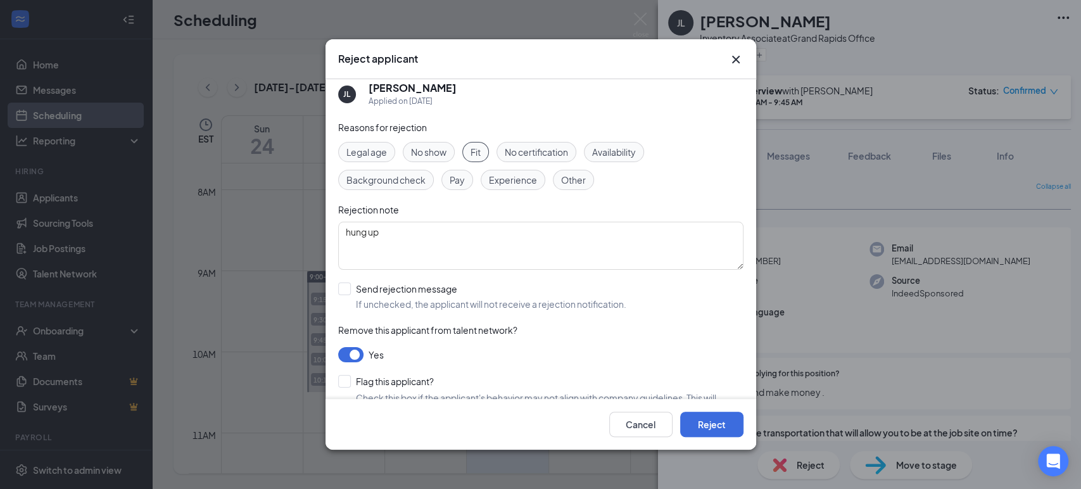
scroll to position [43, 0]
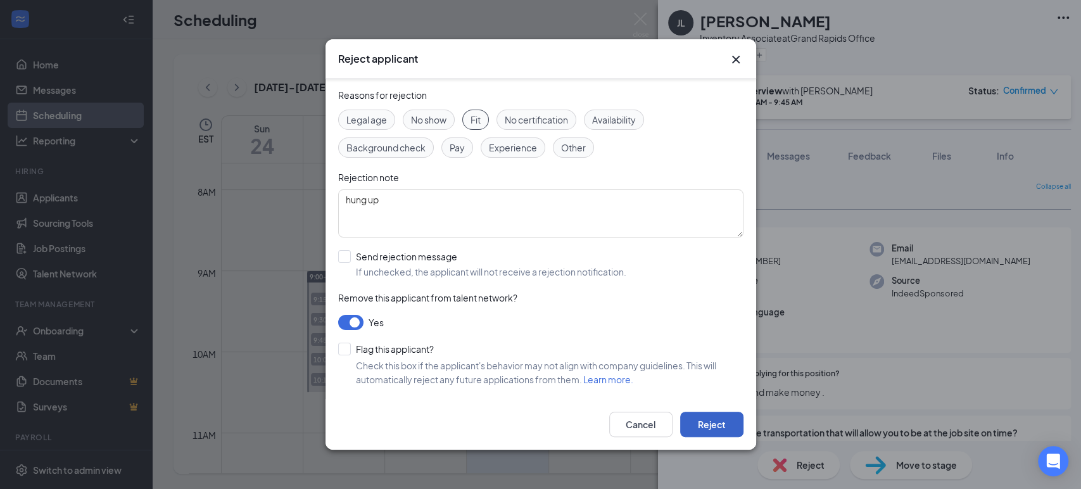
click at [705, 422] on button "Reject" at bounding box center [711, 423] width 63 height 25
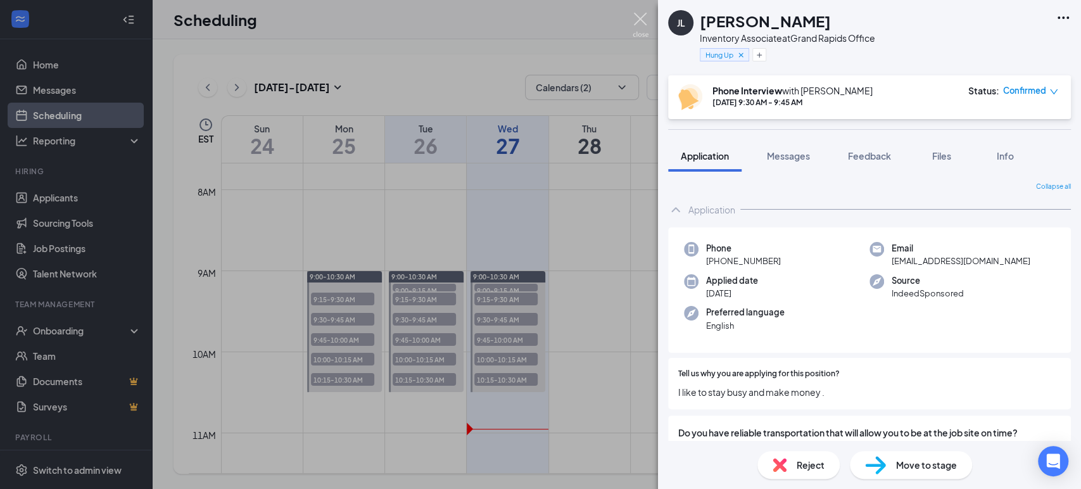
click at [639, 15] on img at bounding box center [640, 25] width 16 height 25
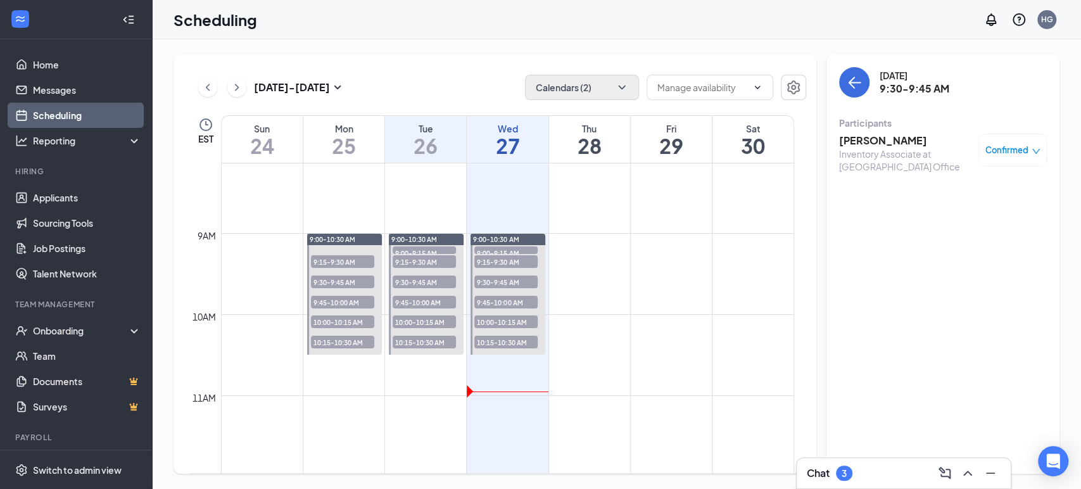
scroll to position [693, 0]
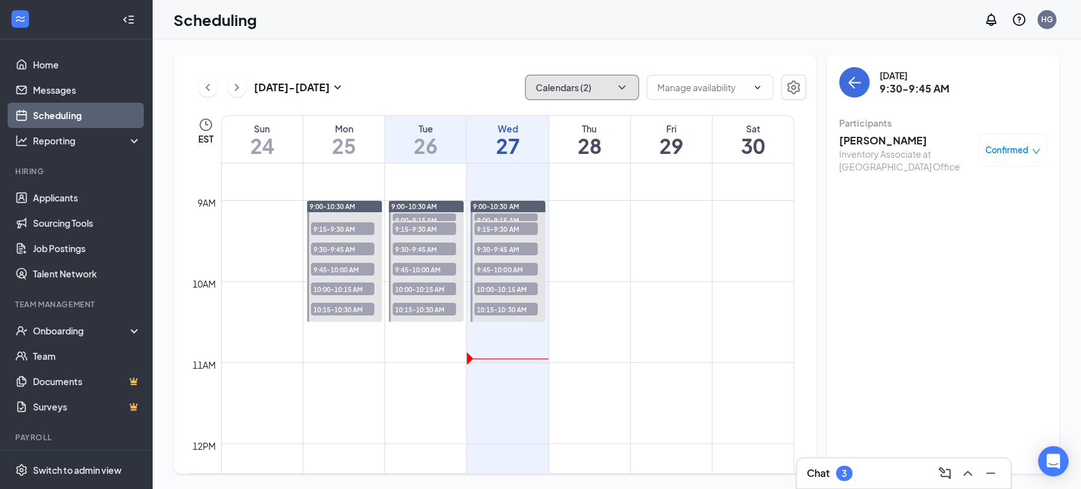
click at [623, 87] on icon "ChevronDown" at bounding box center [621, 87] width 13 height 13
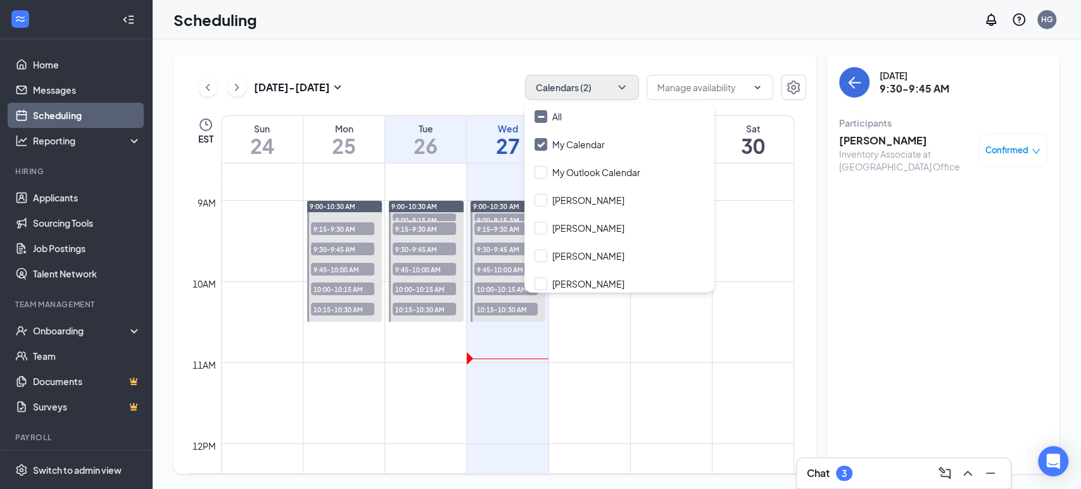
click at [482, 54] on div "[DATE] - [DATE] Calendars (2) EST Sun 24 Mon 25 Tue 26 Wed 27 Thu 28 Fri 29 Sat…" at bounding box center [494, 263] width 643 height 419
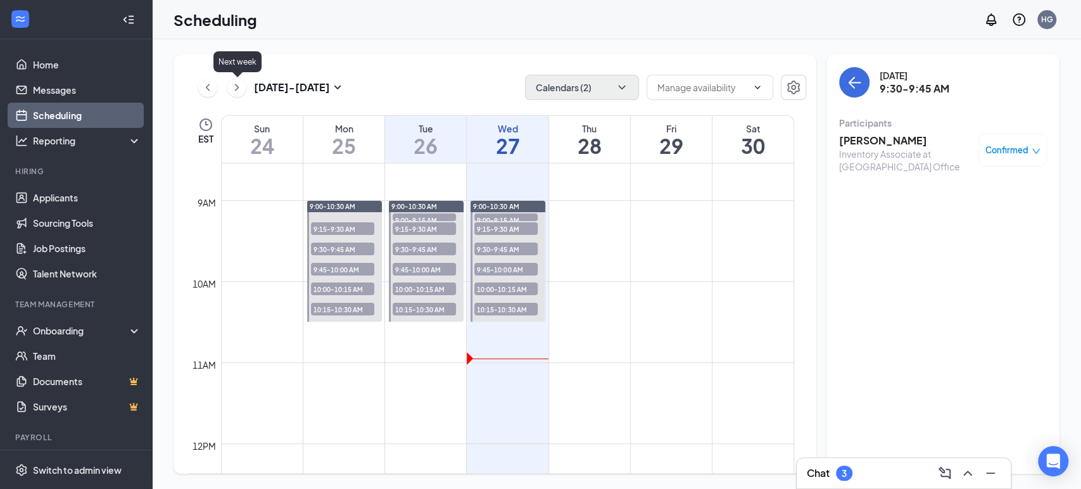
click at [241, 86] on icon "ChevronRight" at bounding box center [236, 87] width 13 height 15
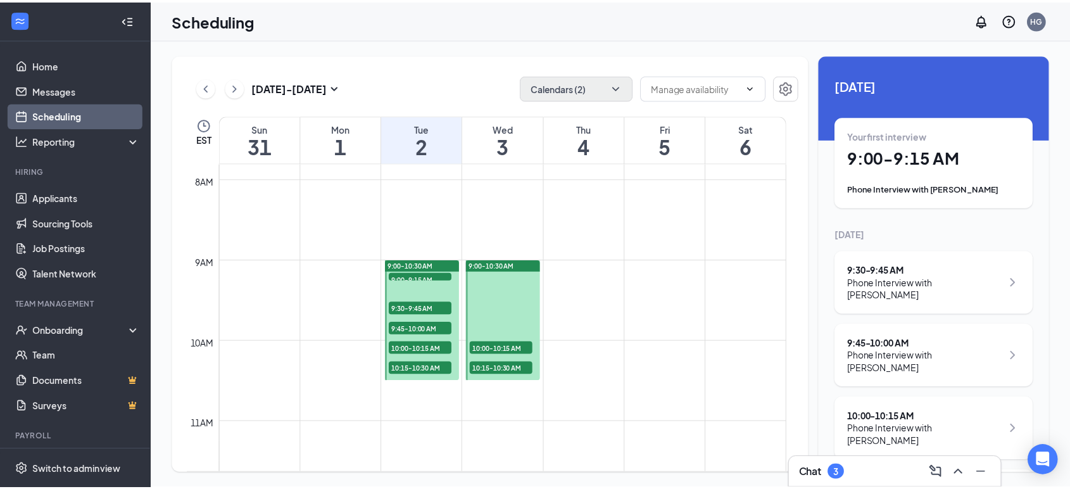
scroll to position [622, 0]
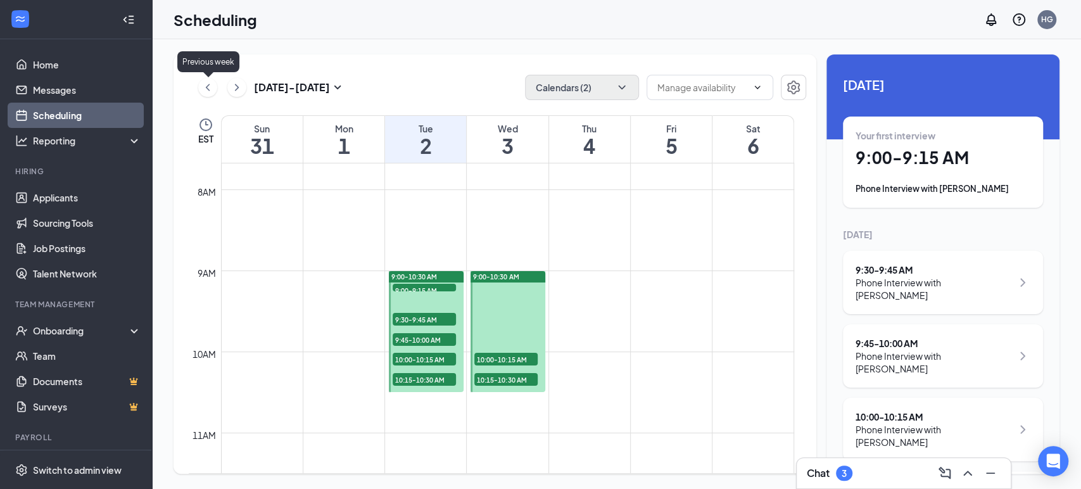
click at [209, 88] on icon "ChevronLeft" at bounding box center [207, 87] width 13 height 15
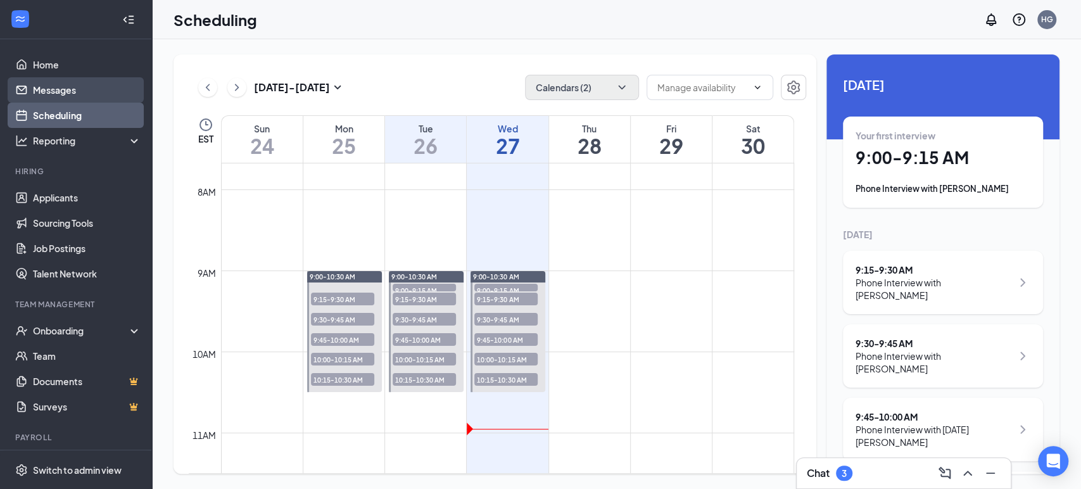
click at [91, 94] on link "Messages" at bounding box center [87, 89] width 108 height 25
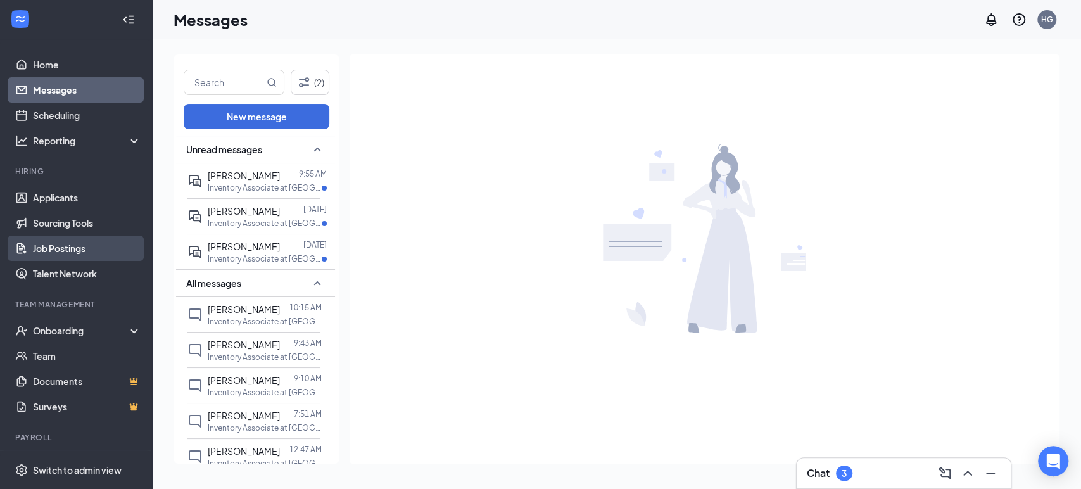
click at [76, 248] on link "Job Postings" at bounding box center [87, 247] width 108 height 25
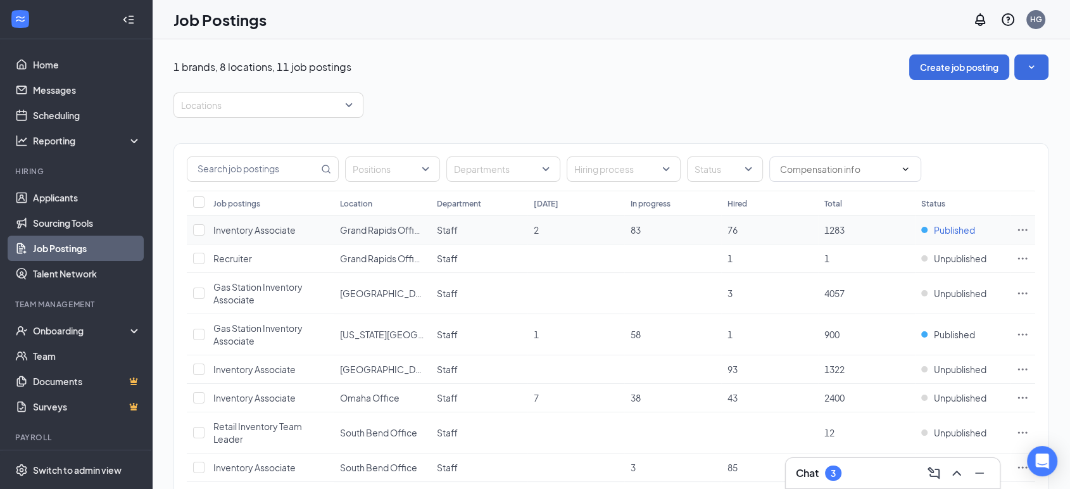
click at [958, 225] on span "Published" at bounding box center [954, 229] width 41 height 13
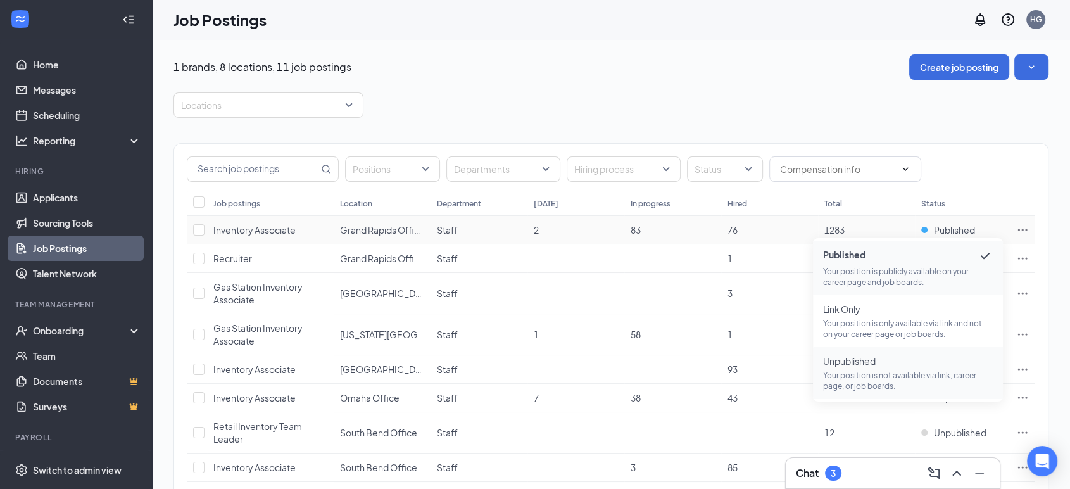
click at [911, 368] on span "Unpublished Your position is not available via link, career page, or job boards." at bounding box center [908, 373] width 170 height 37
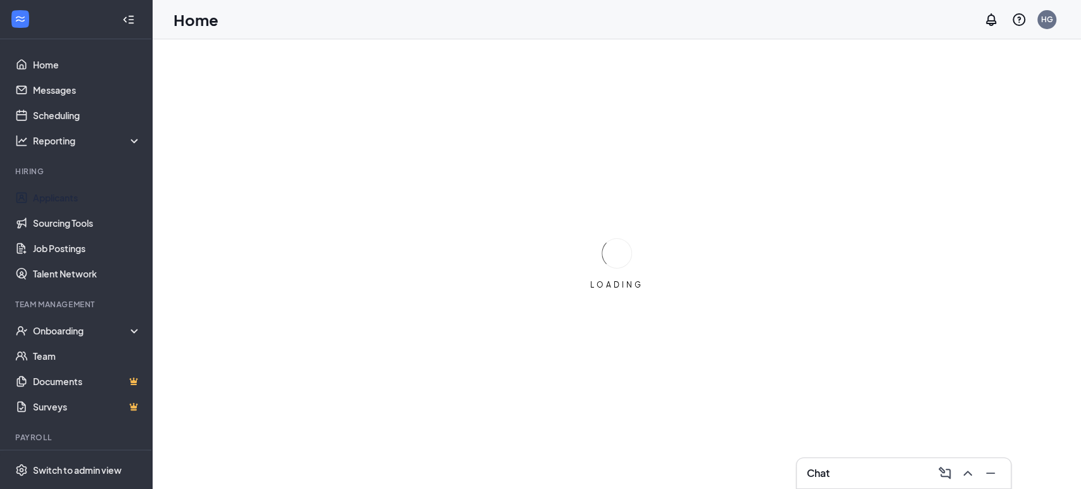
drag, startPoint x: 64, startPoint y: 195, endPoint x: 210, endPoint y: 196, distance: 145.6
click at [64, 195] on link "Applicants" at bounding box center [87, 197] width 108 height 25
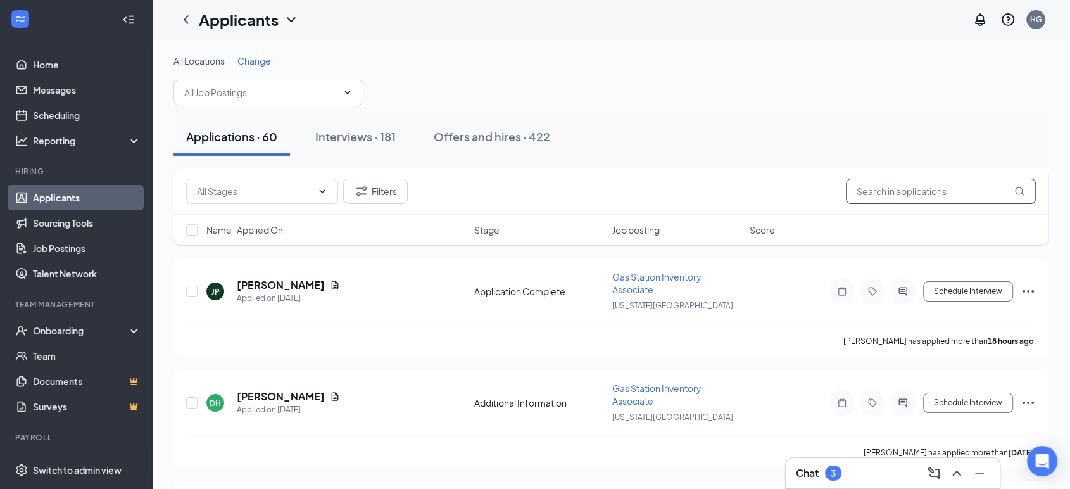
click at [927, 191] on input "text" at bounding box center [941, 191] width 190 height 25
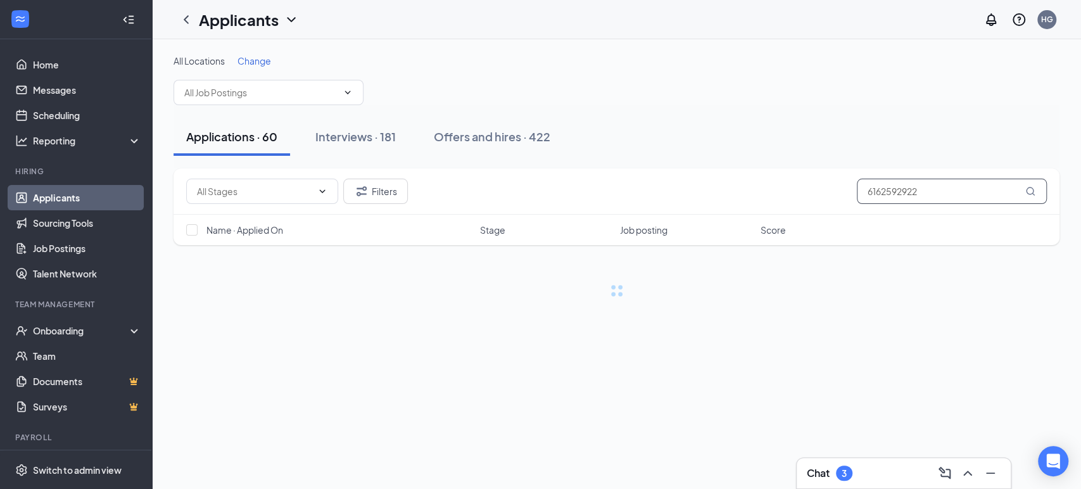
type input "6162592922"
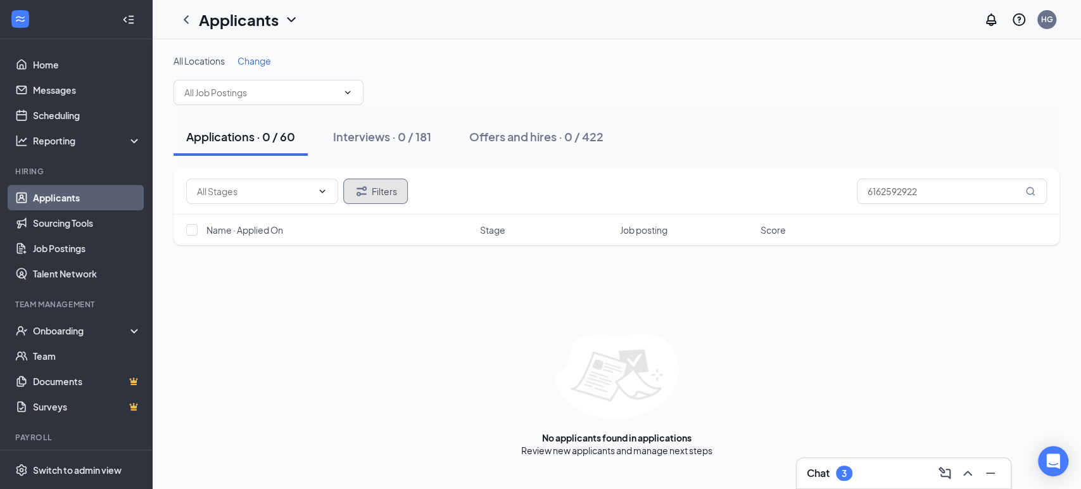
click at [376, 200] on button "Filters" at bounding box center [375, 191] width 65 height 25
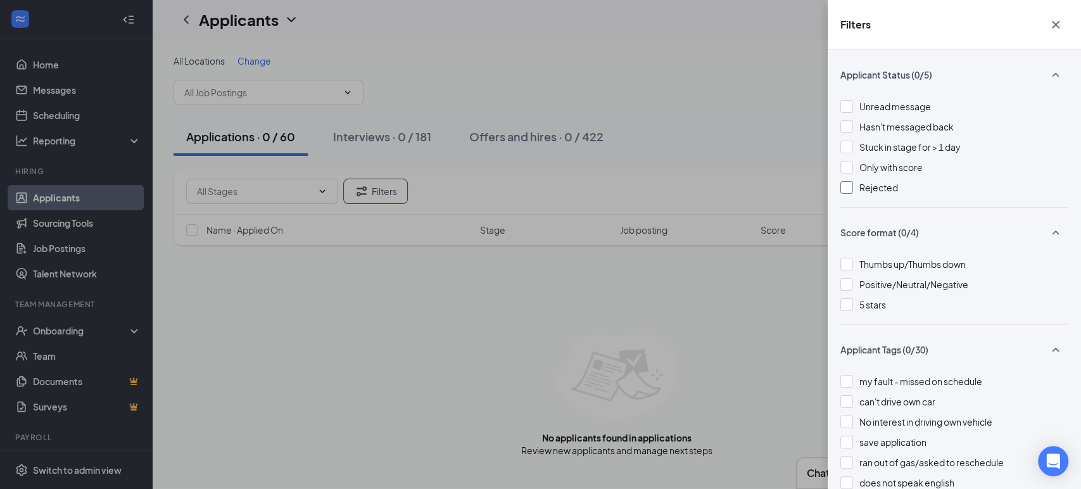
click at [846, 185] on div at bounding box center [846, 187] width 13 height 13
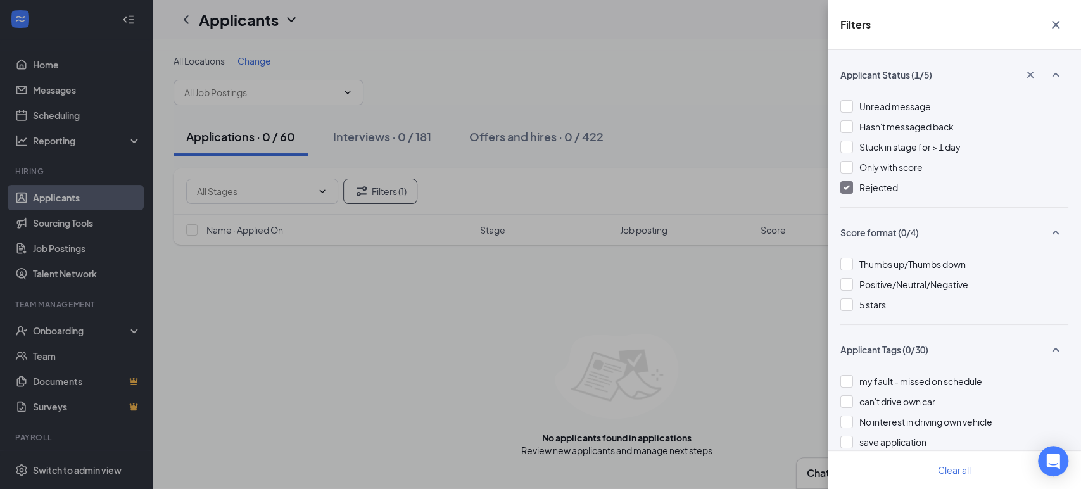
click at [843, 183] on div at bounding box center [846, 187] width 13 height 13
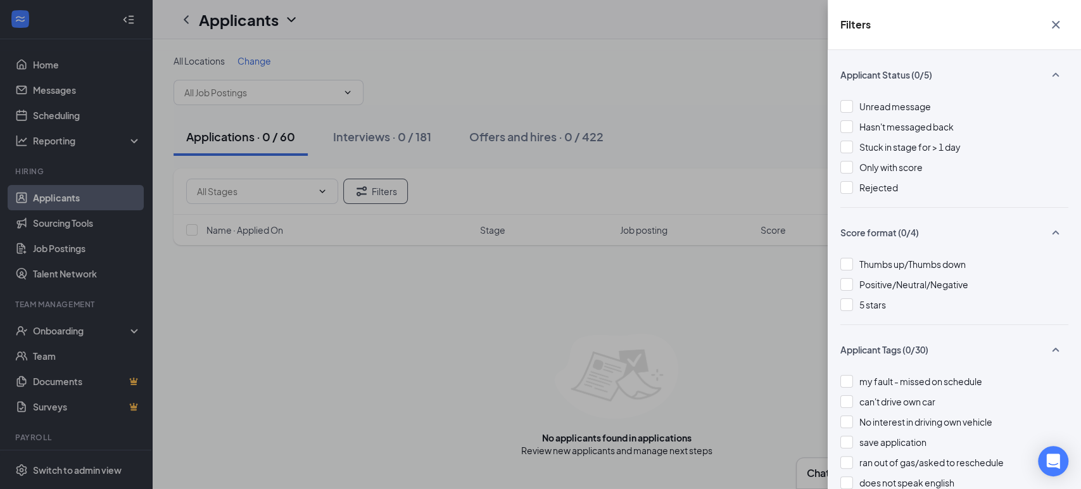
click at [1053, 23] on icon "Cross" at bounding box center [1056, 25] width 8 height 8
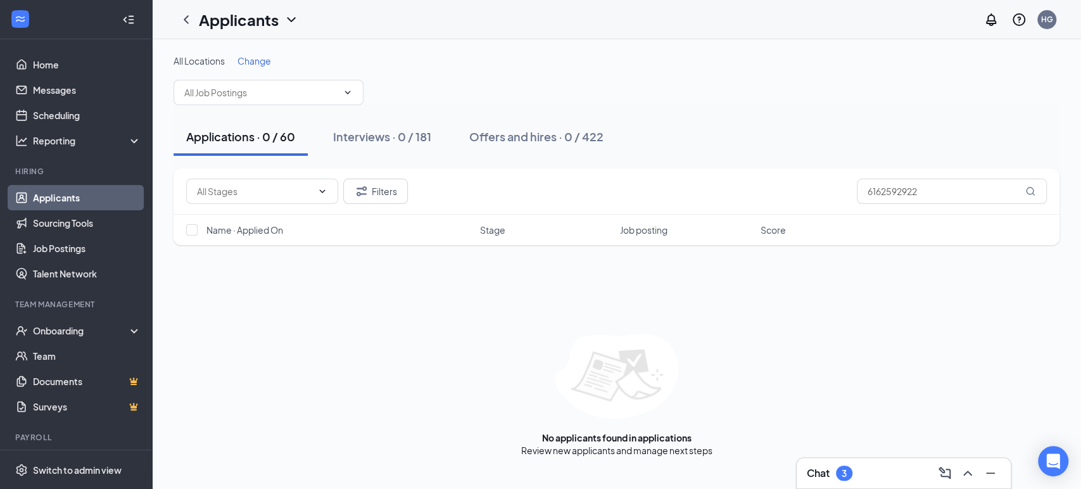
click at [966, 287] on div "Filters 6162592922 Name · Applied On Stage Job posting Score No applicants foun…" at bounding box center [616, 312] width 886 height 288
drag, startPoint x: 945, startPoint y: 190, endPoint x: 846, endPoint y: 185, distance: 98.9
click at [846, 185] on div "Filters 6162592922" at bounding box center [616, 191] width 860 height 25
